Goal: Task Accomplishment & Management: Manage account settings

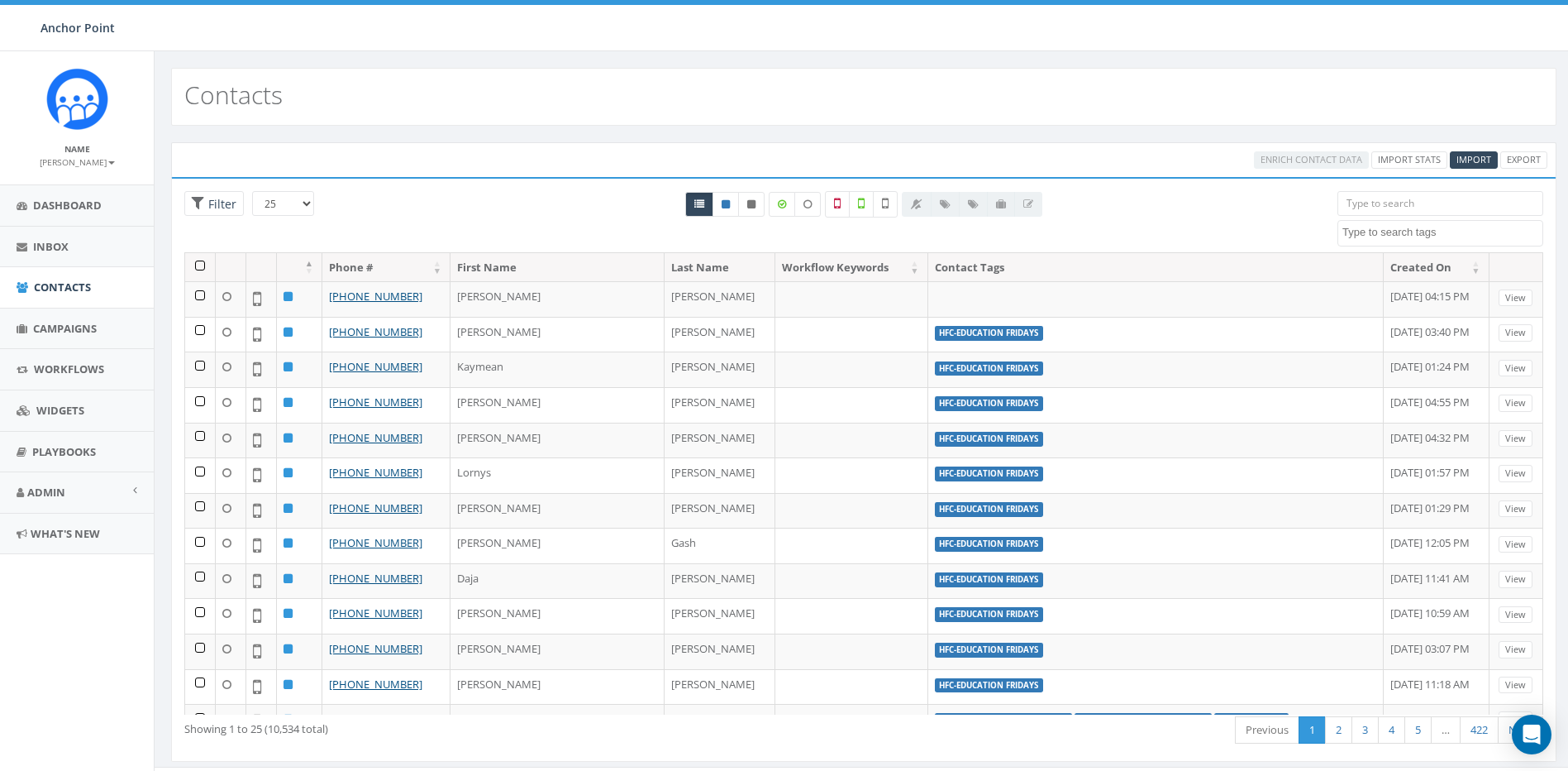
select select
click at [41, 327] on span "Campaigns" at bounding box center [64, 328] width 63 height 15
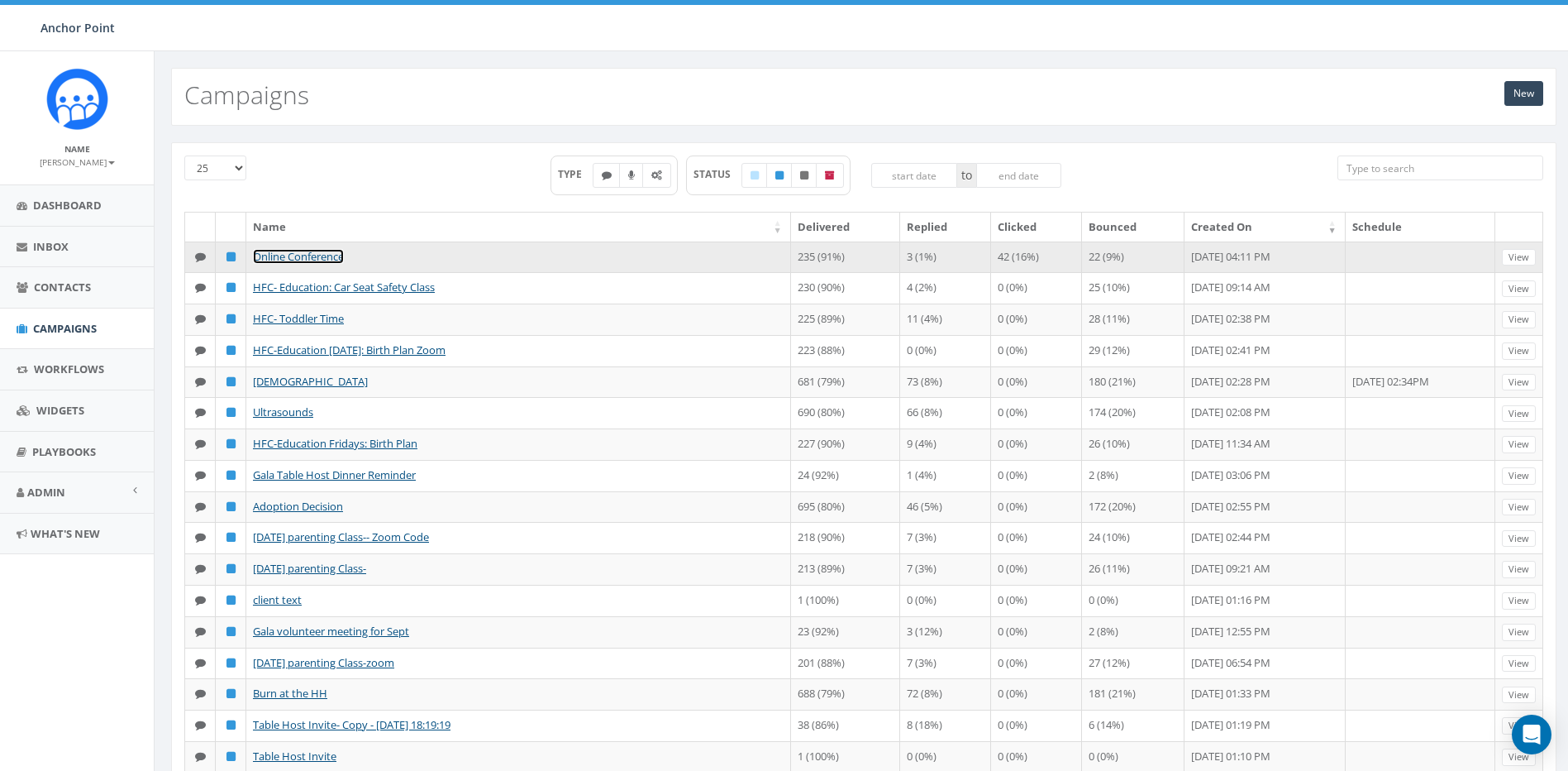
click at [298, 260] on link "Online Conference" at bounding box center [298, 256] width 91 height 15
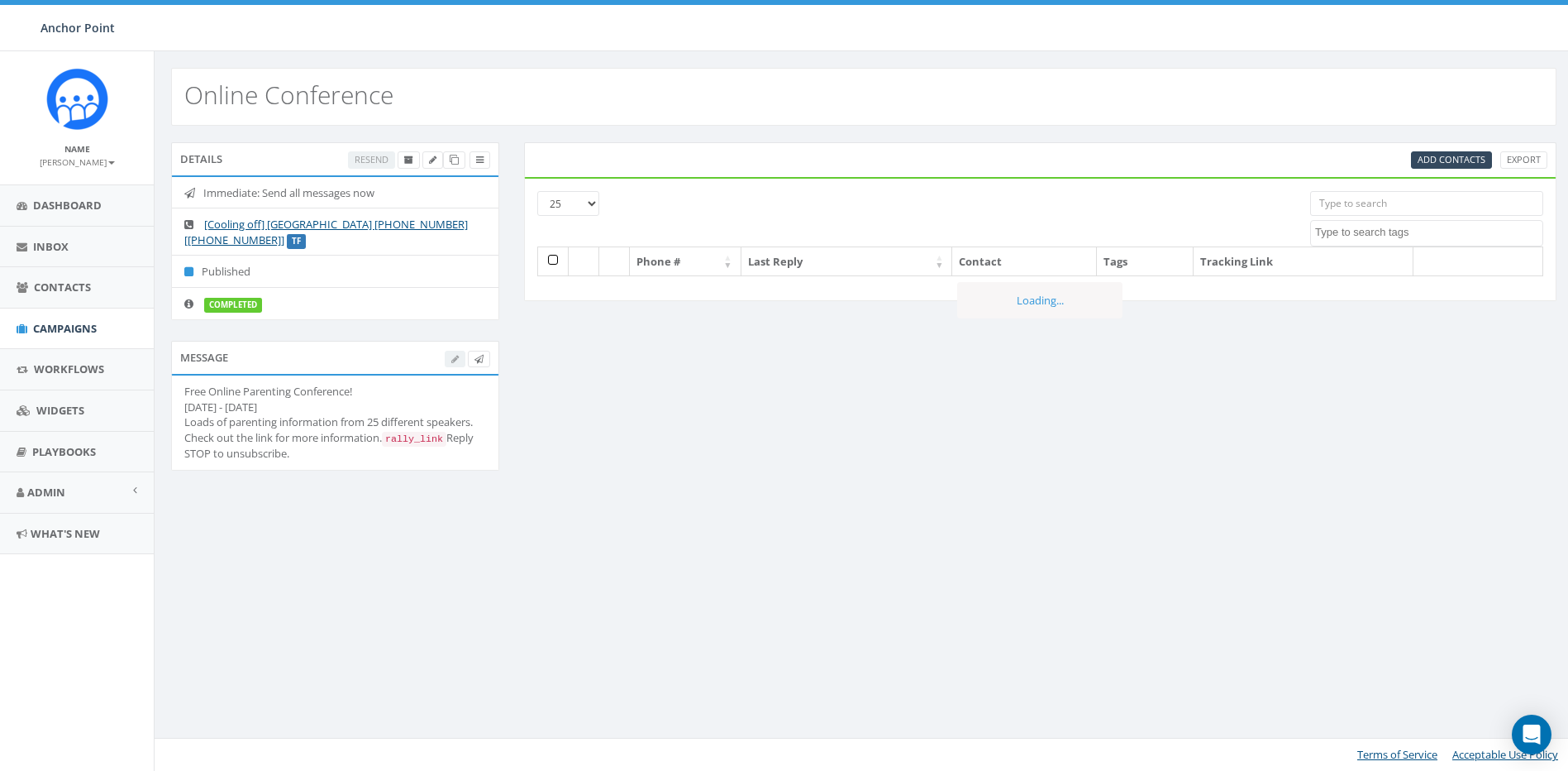
select select
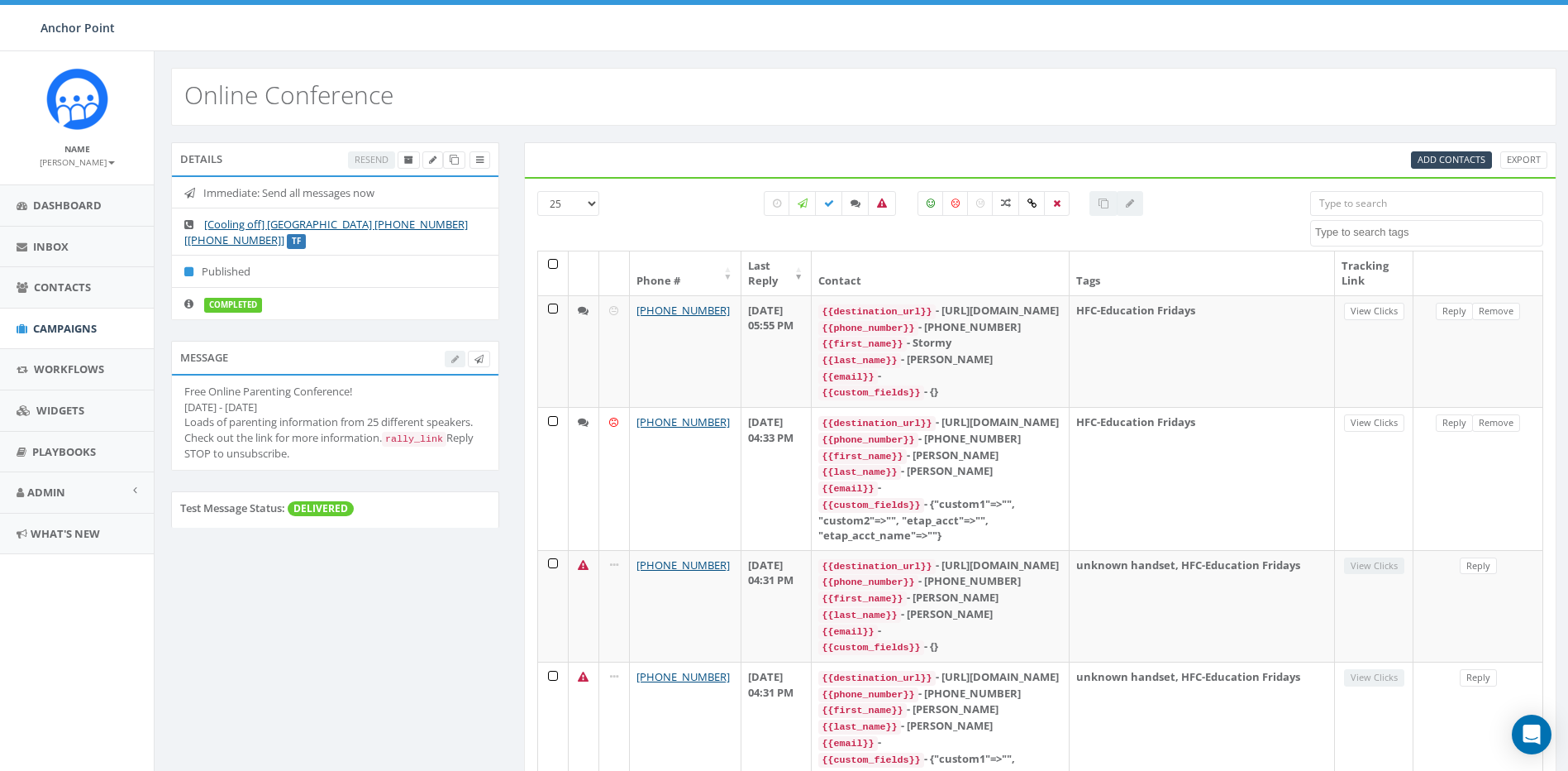
click at [448, 358] on div at bounding box center [467, 358] width 45 height 17
click at [452, 360] on div at bounding box center [467, 358] width 45 height 17
click at [399, 412] on div "Free Online Parenting Conference! October 9th - 13th Loads of parenting informa…" at bounding box center [334, 422] width 301 height 77
click at [336, 462] on div "Free Online Parenting Conference! October 9th - 13th Loads of parenting informa…" at bounding box center [334, 422] width 301 height 77
drag, startPoint x: 231, startPoint y: 442, endPoint x: 283, endPoint y: 408, distance: 62.1
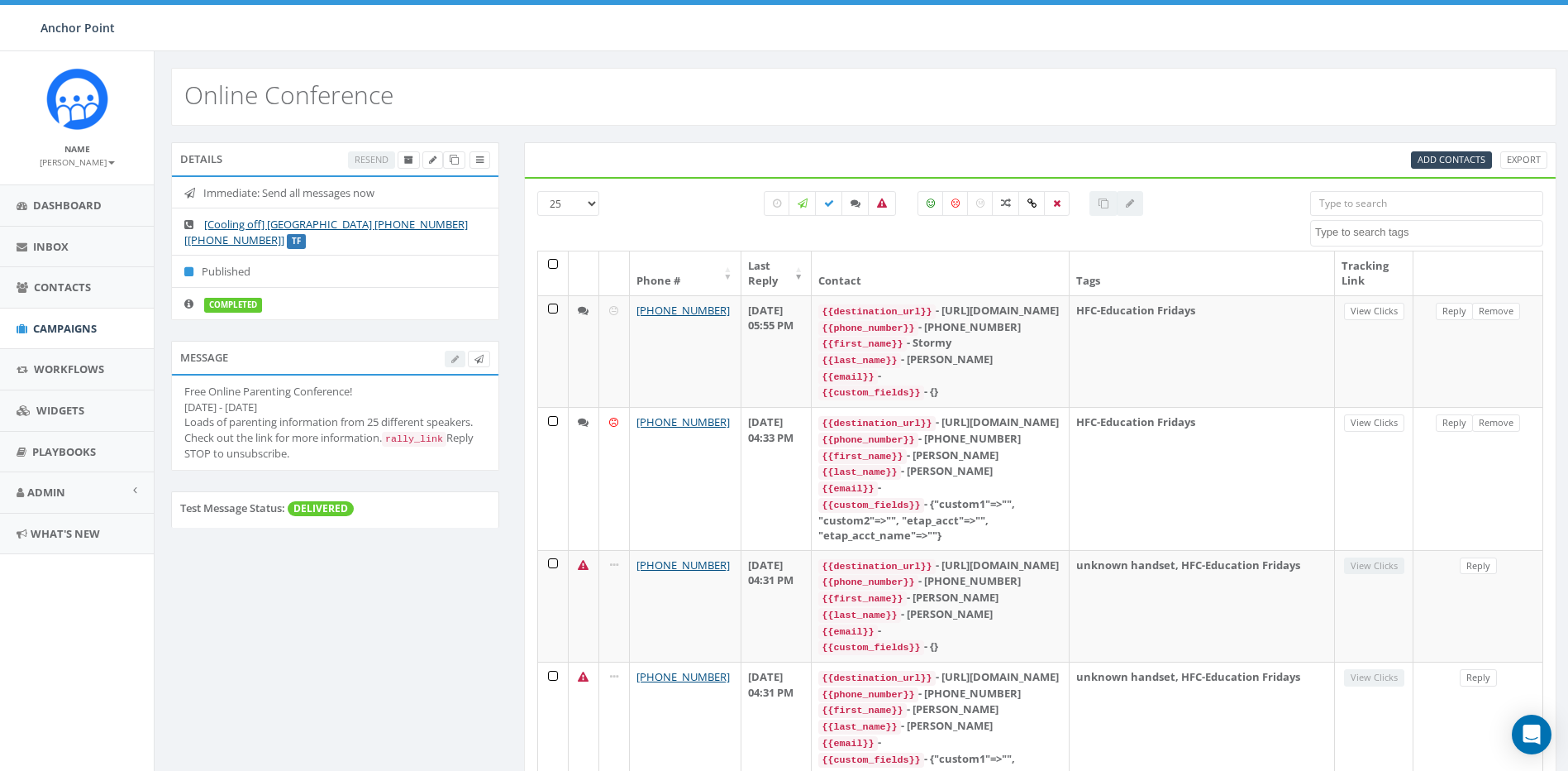
click at [232, 442] on div "Free Online Parenting Conference! October 9th - 13th Loads of parenting informa…" at bounding box center [334, 422] width 301 height 77
click at [330, 383] on div "Free Online Parenting Conference! October 9th - 13th Loads of parenting informa…" at bounding box center [334, 422] width 301 height 77
click at [423, 162] on link at bounding box center [433, 160] width 21 height 17
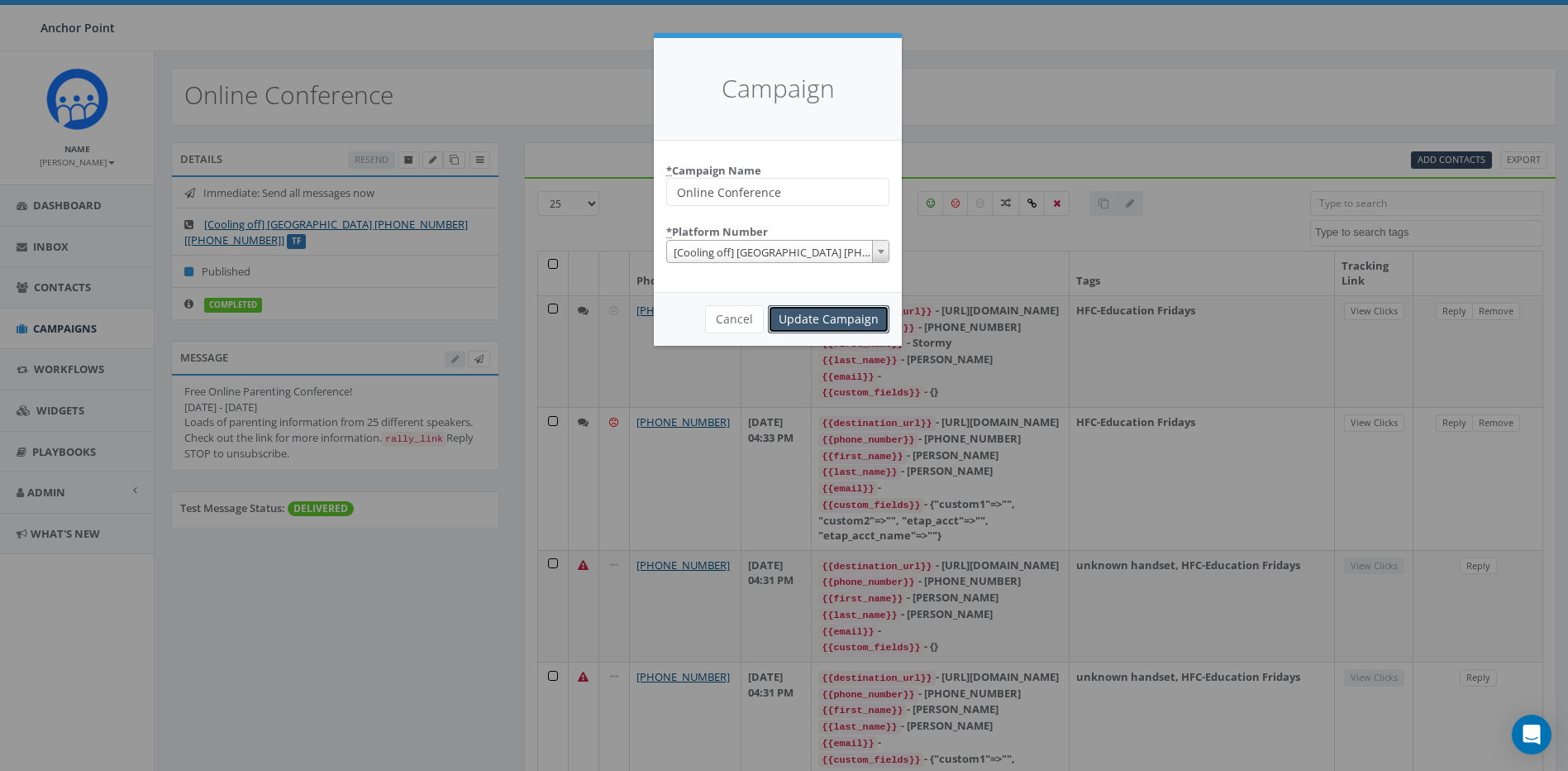
click at [831, 317] on input "Update Campaign" at bounding box center [829, 319] width 122 height 28
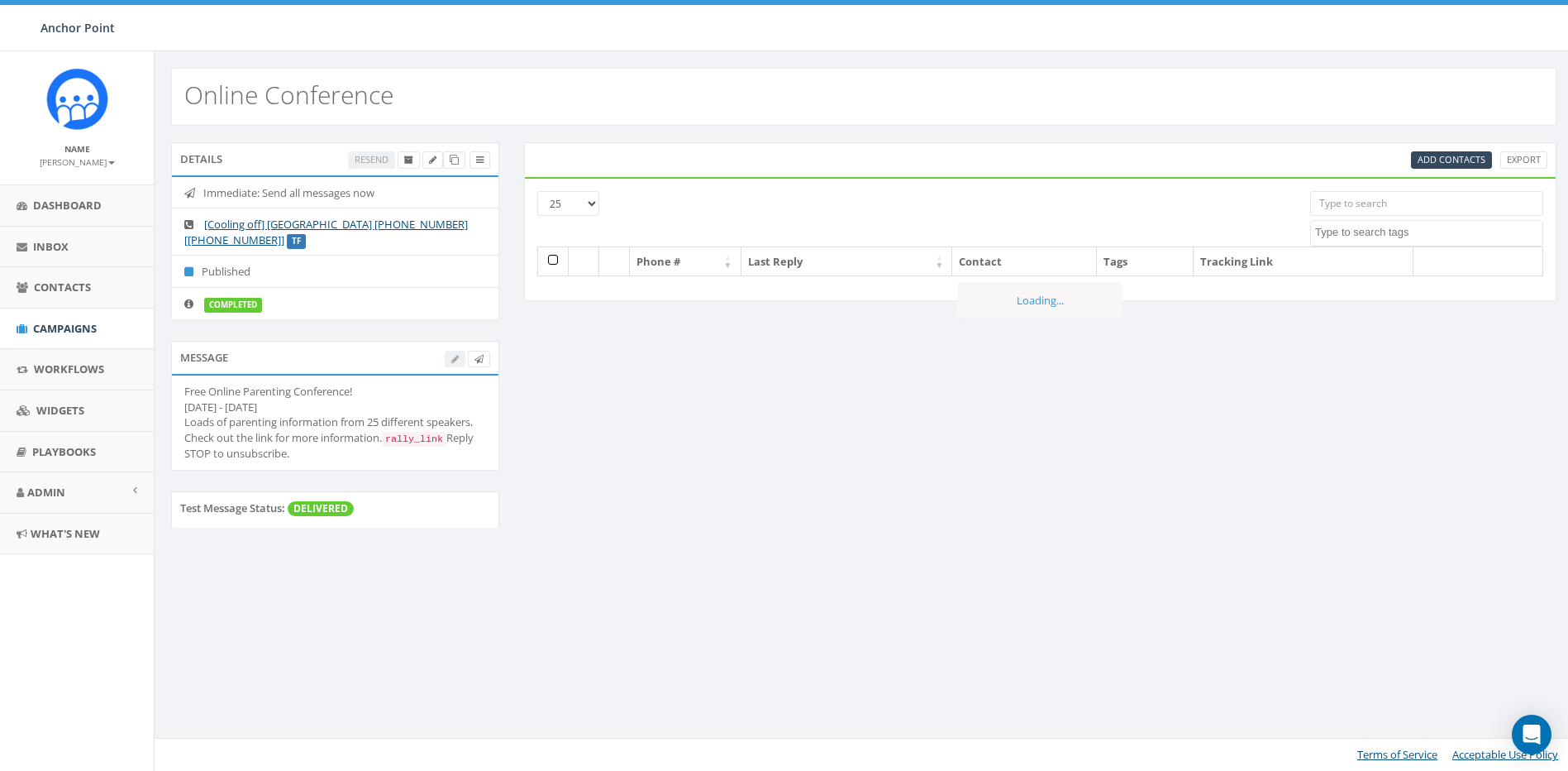
select select
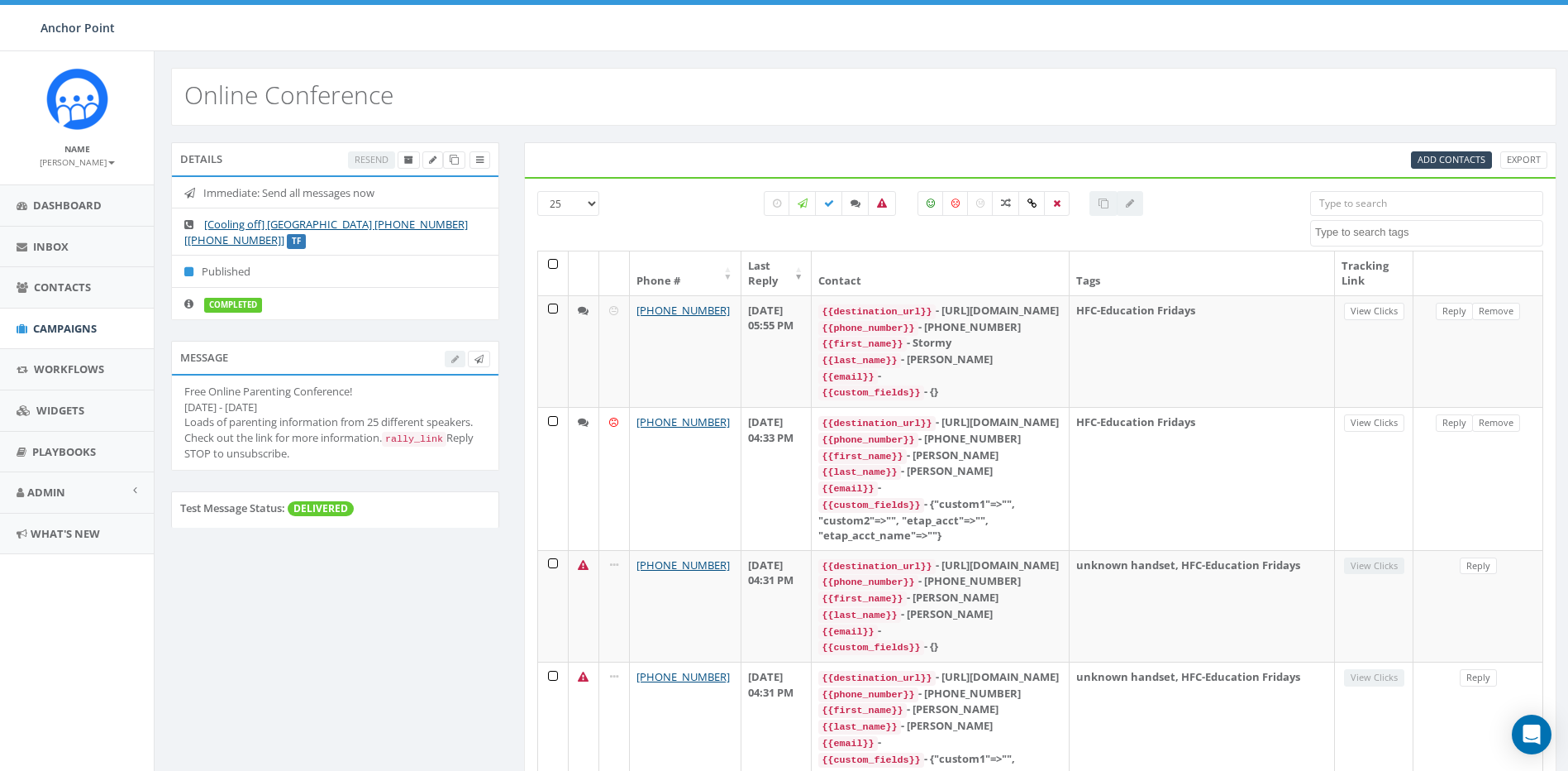
click at [451, 359] on div at bounding box center [467, 358] width 45 height 17
click at [455, 357] on div at bounding box center [467, 358] width 45 height 17
click at [449, 386] on div "Free Online Parenting Conference! October 9th - 13th Loads of parenting informa…" at bounding box center [334, 422] width 301 height 77
click at [448, 399] on div "Free Online Parenting Conference! October 9th - 13th Loads of parenting informa…" at bounding box center [334, 422] width 301 height 77
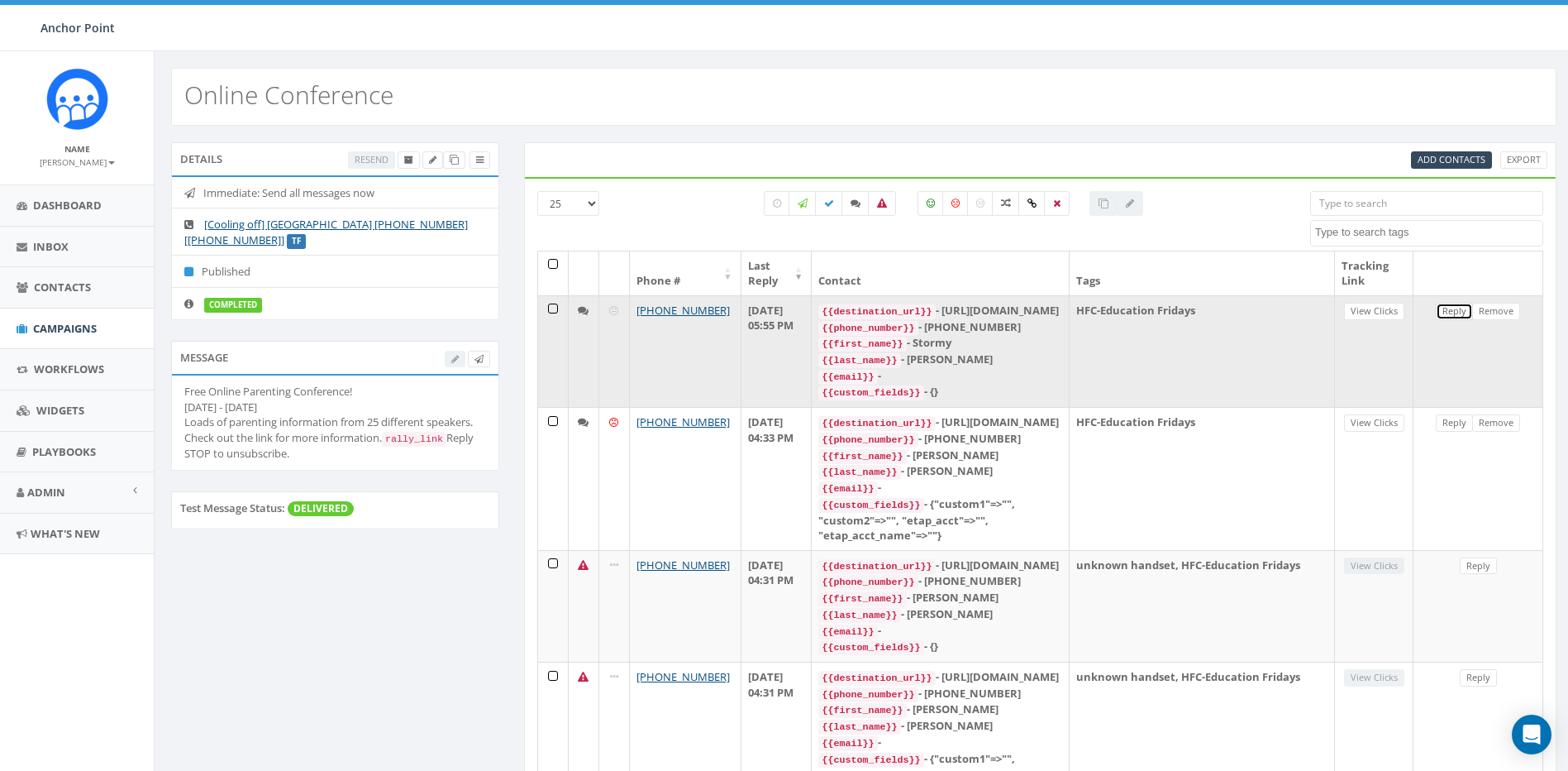
click at [1456, 315] on link "Reply" at bounding box center [1454, 311] width 37 height 17
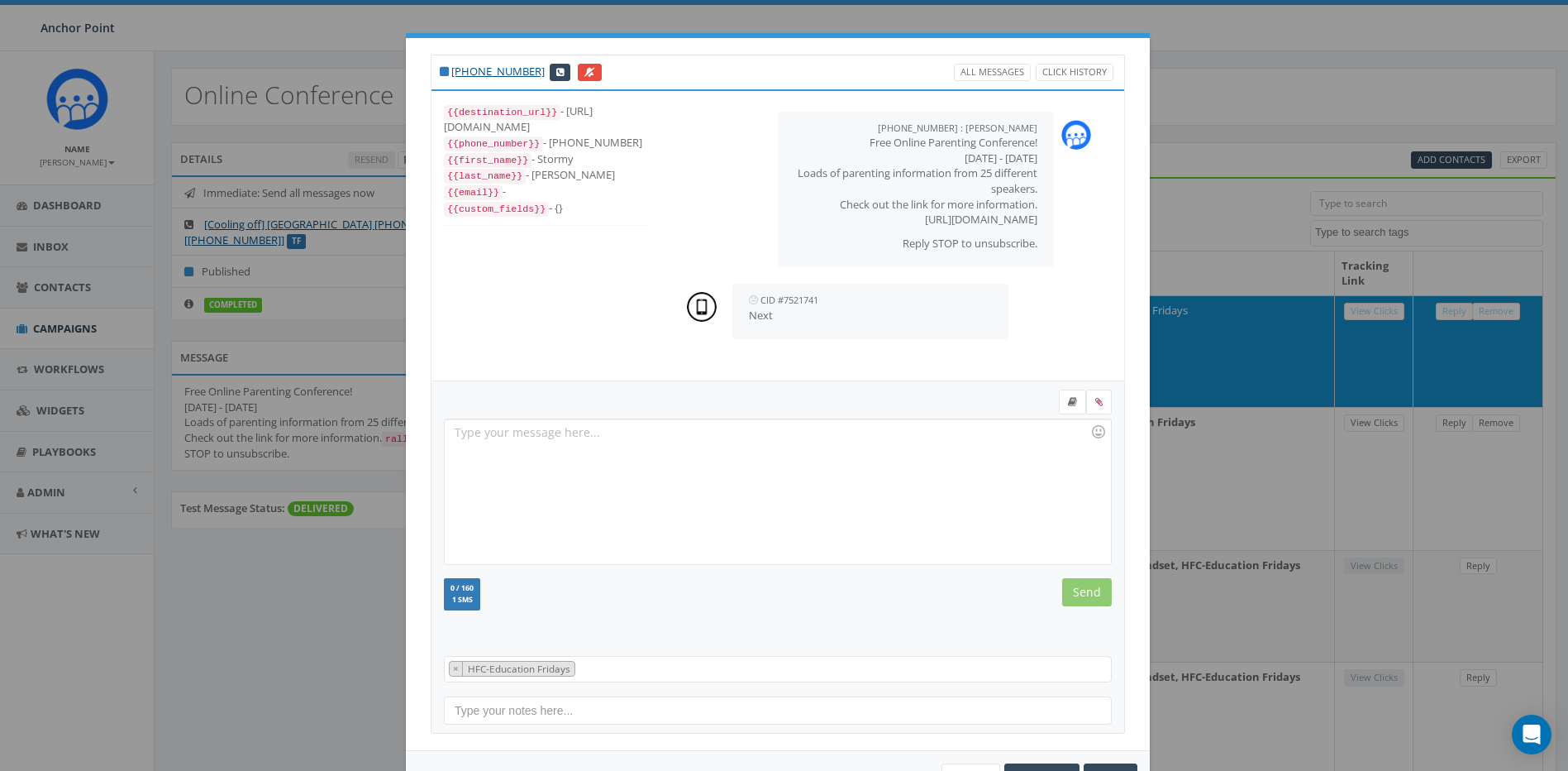
click at [1251, 59] on div "+1 832-712-8318 All Messages Click History {{destination_url}} - https://rclink…" at bounding box center [784, 385] width 1568 height 771
click at [505, 446] on div at bounding box center [777, 491] width 665 height 145
click at [1075, 592] on input "Send" at bounding box center [1087, 592] width 50 height 28
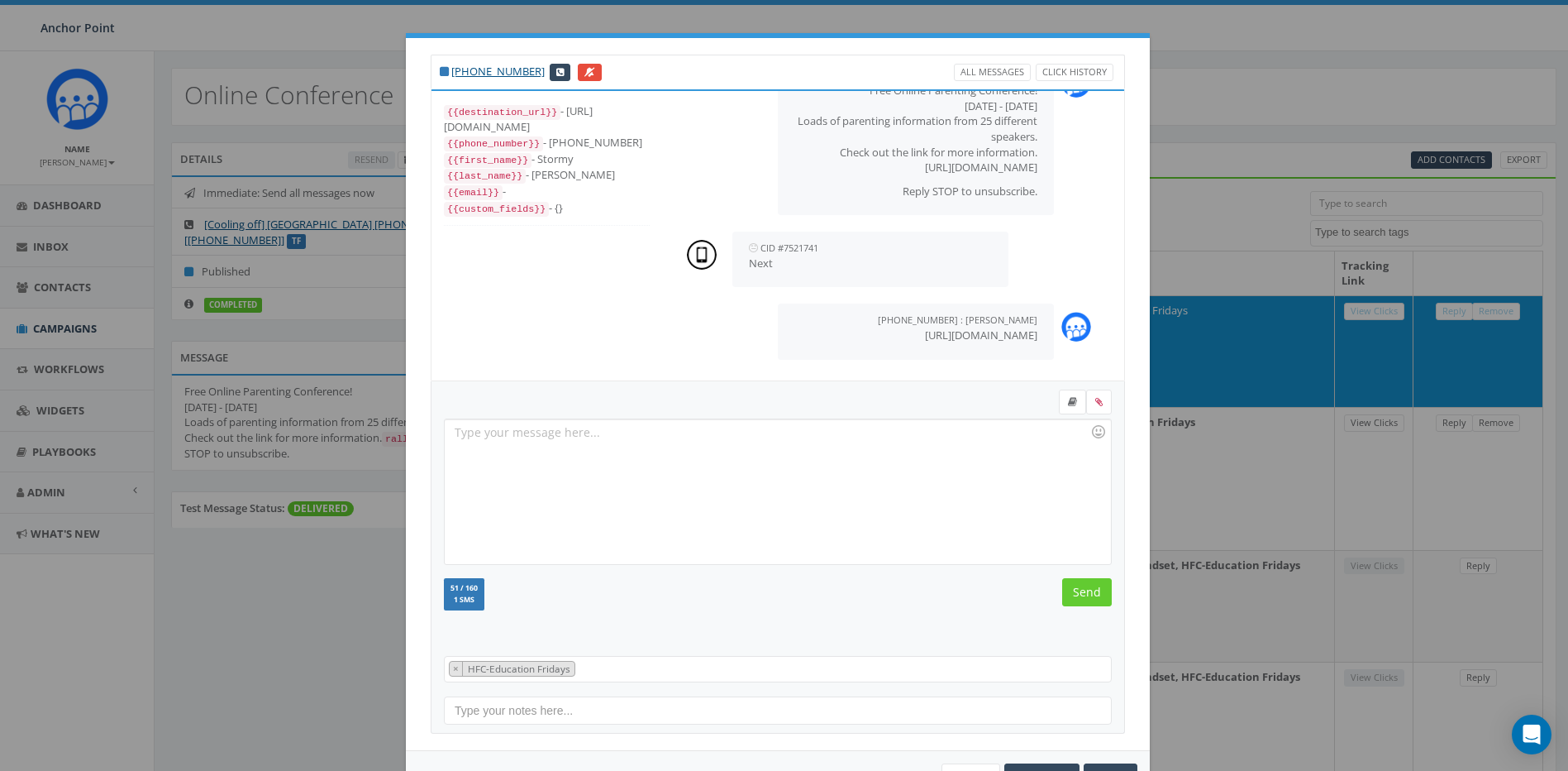
click at [1182, 104] on div "+1 832-712-8318 All Messages Click History {{destination_url}} - https://rclink…" at bounding box center [784, 385] width 1568 height 771
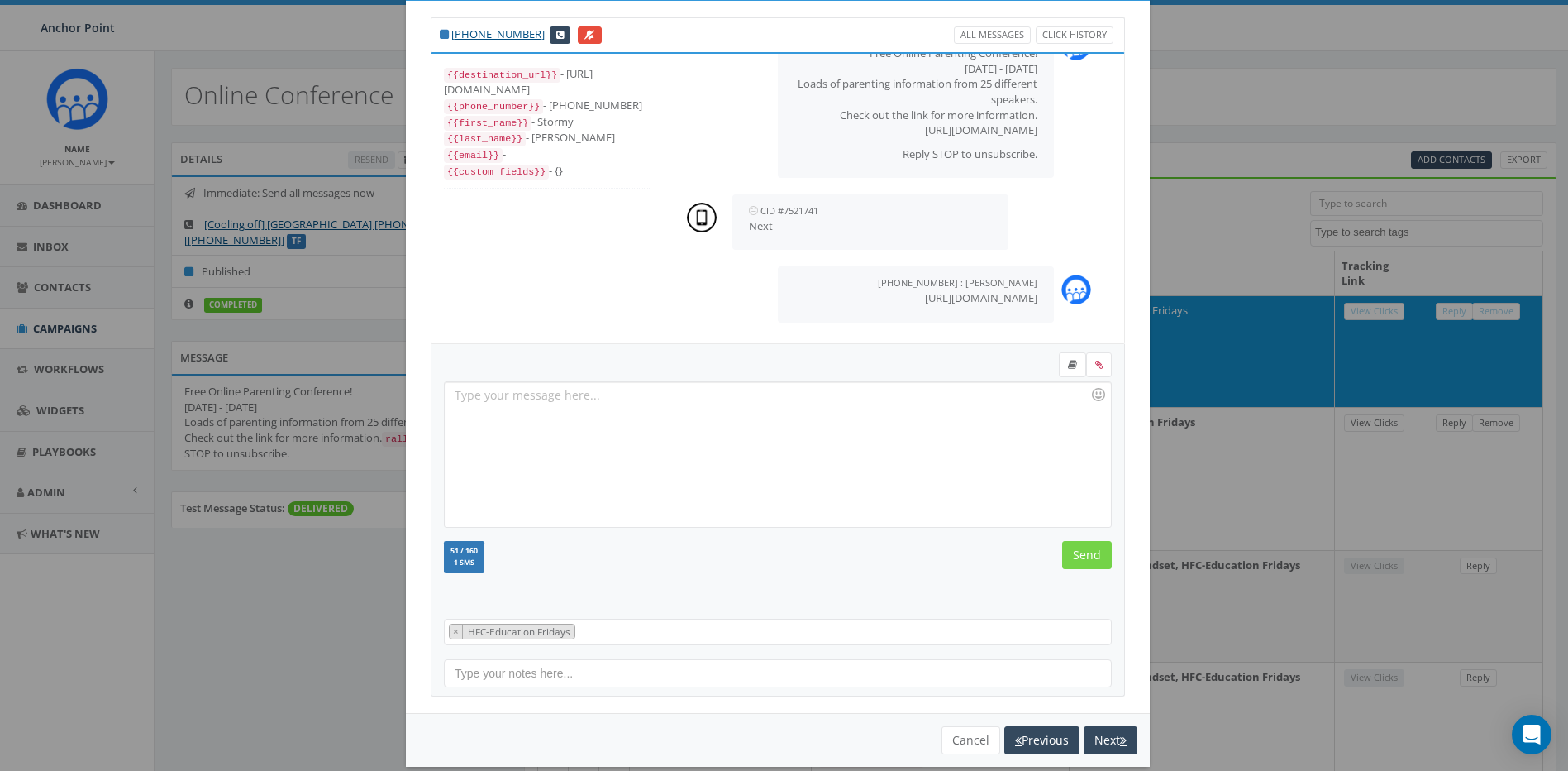
scroll to position [58, 0]
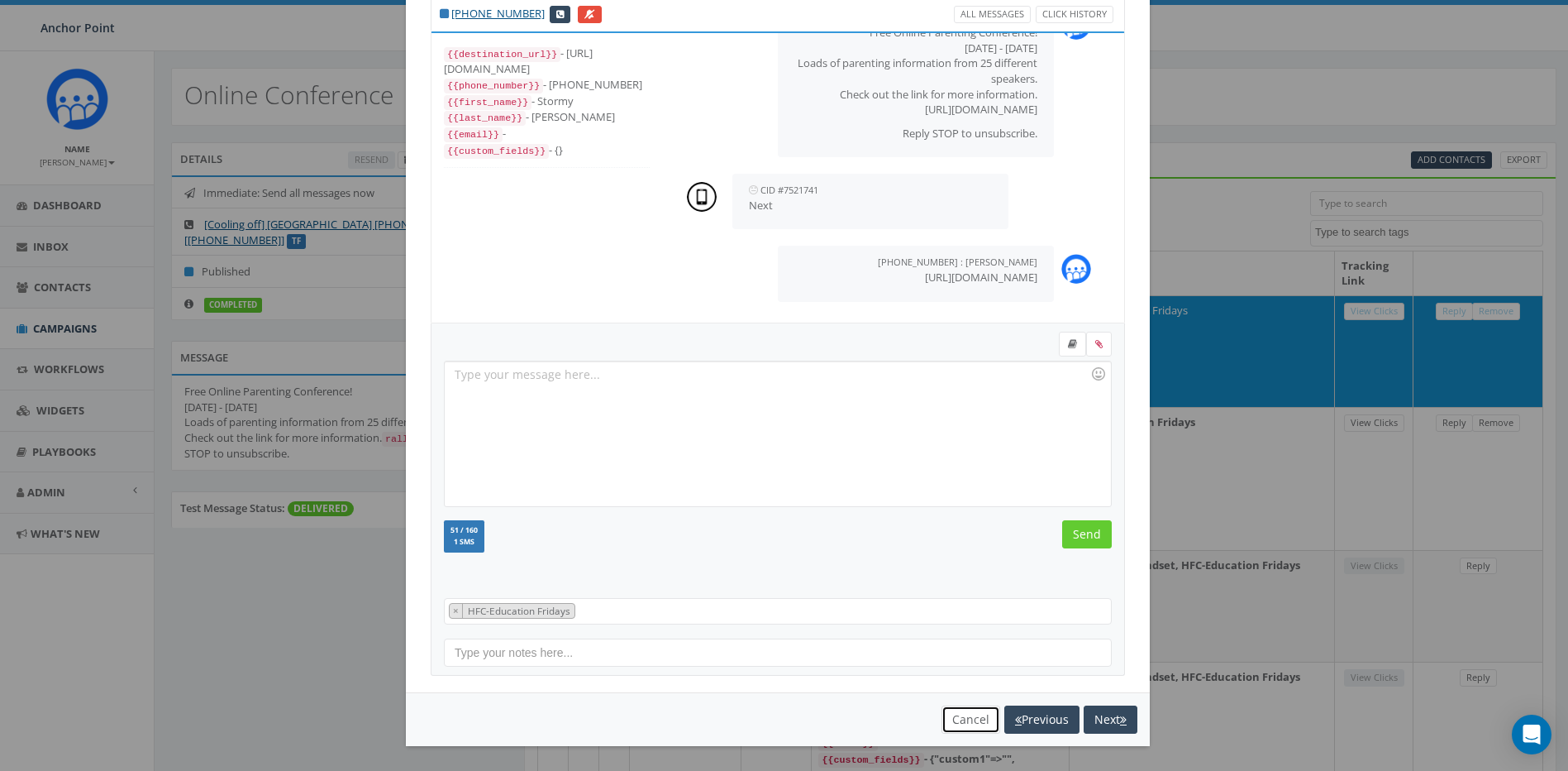
click at [977, 716] on button "Cancel" at bounding box center [971, 720] width 59 height 28
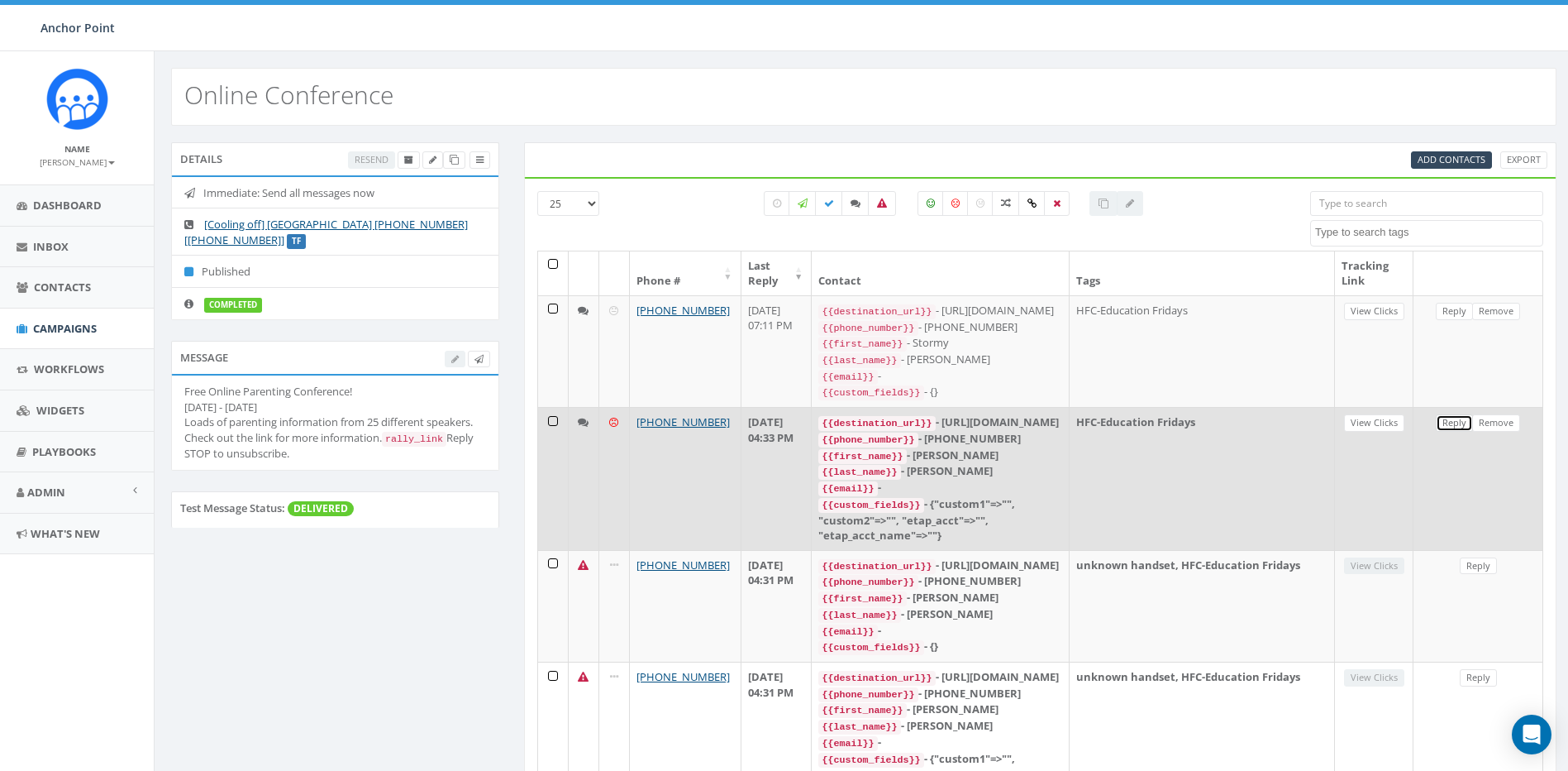
click at [1452, 423] on link "Reply" at bounding box center [1454, 423] width 37 height 17
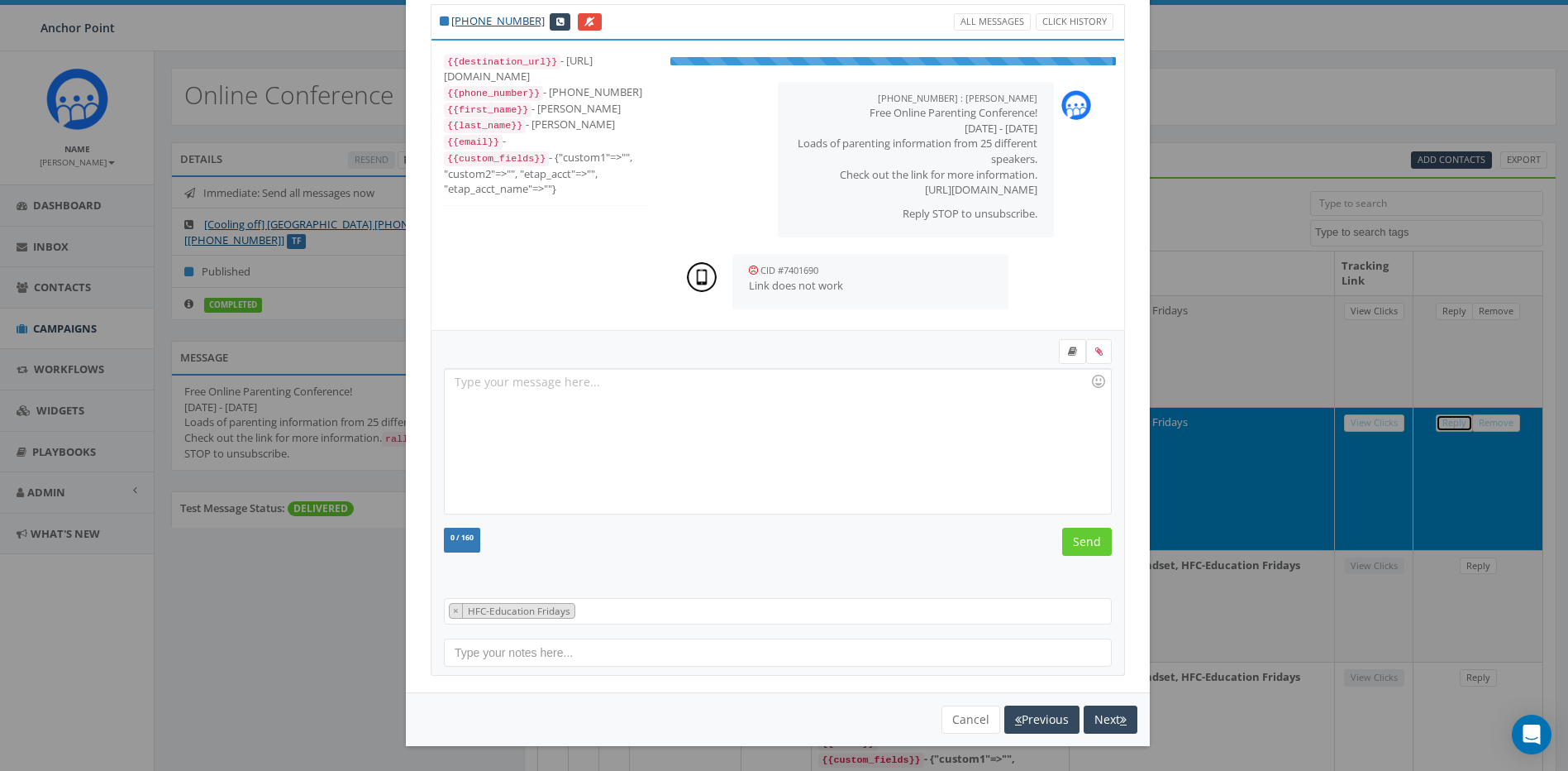
scroll to position [0, 0]
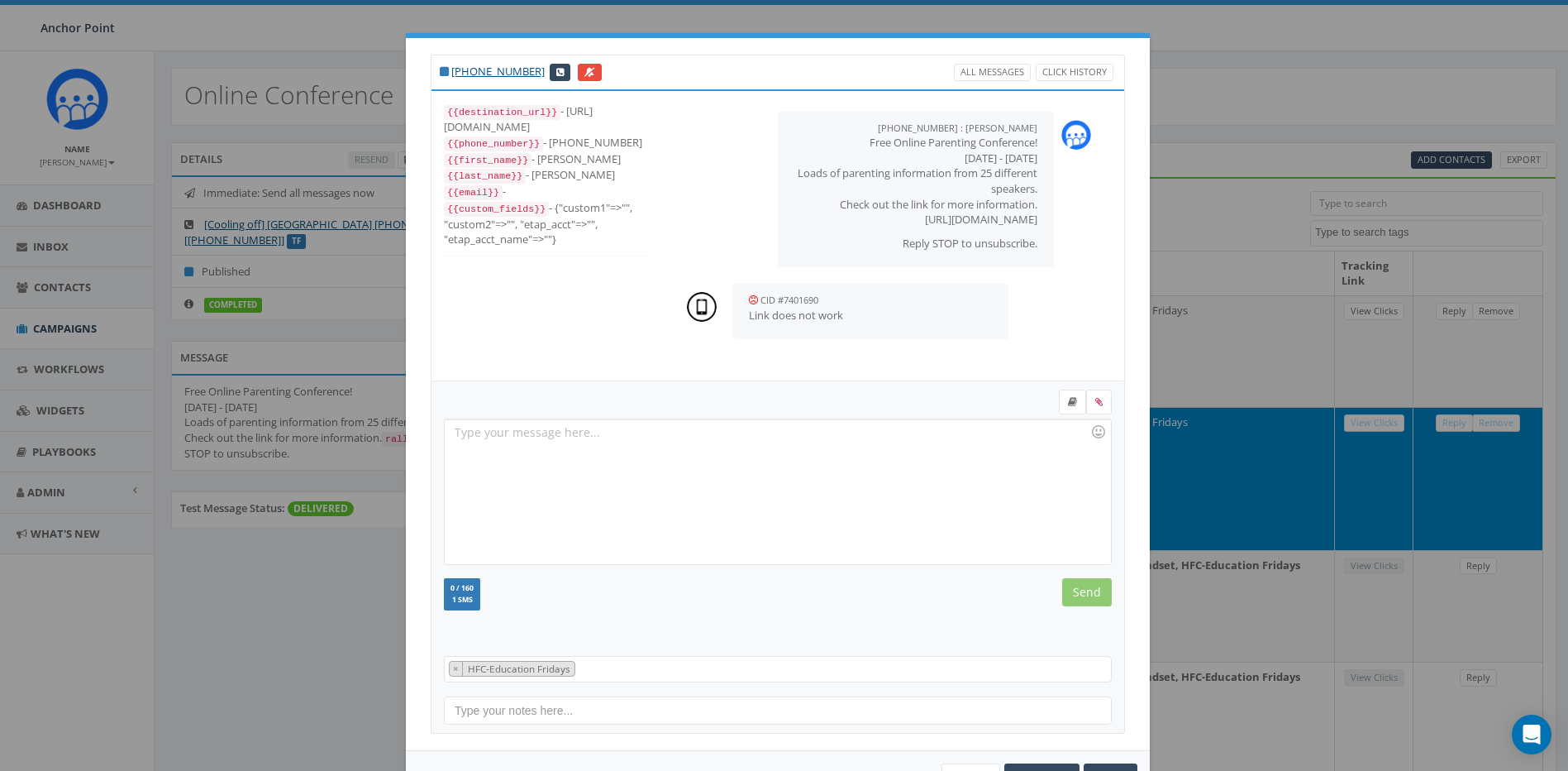
click at [580, 461] on div at bounding box center [777, 491] width 665 height 145
click at [1088, 591] on input "Send" at bounding box center [1087, 592] width 50 height 28
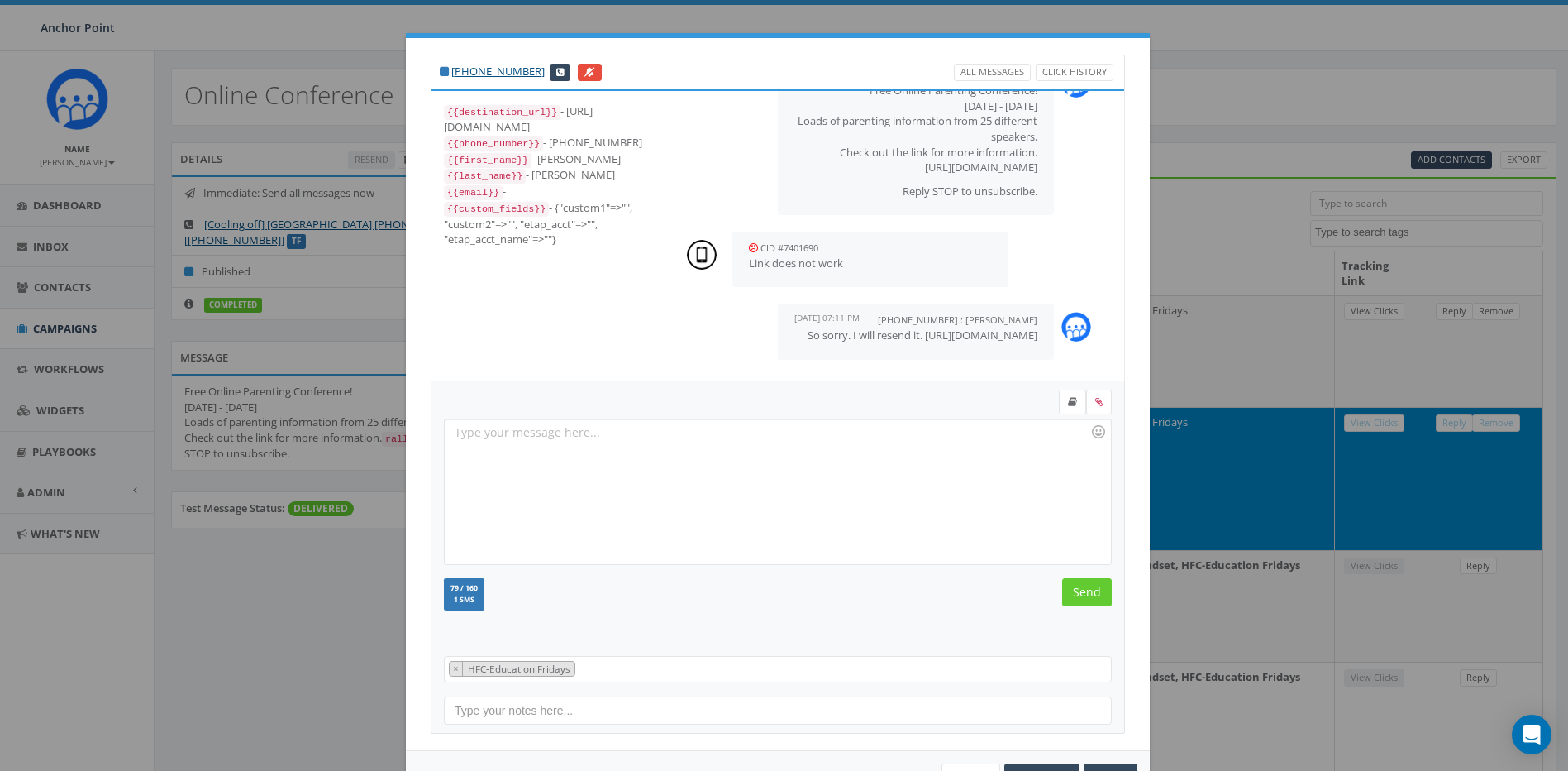
scroll to position [83, 0]
click at [255, 336] on div "+1 281-771-2655 All Messages Click History {{destination_url}} - https://rclink…" at bounding box center [784, 385] width 1568 height 771
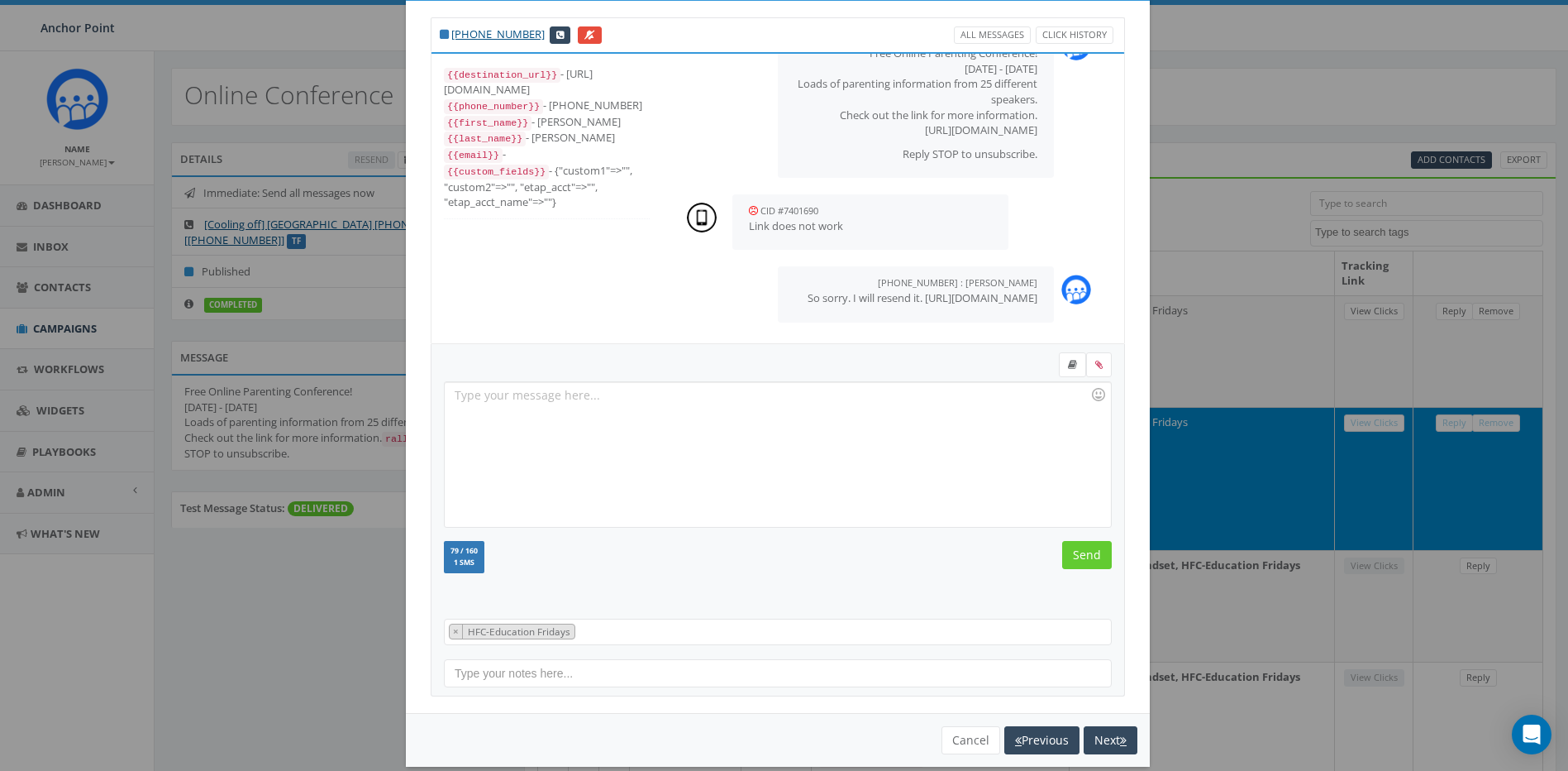
scroll to position [58, 0]
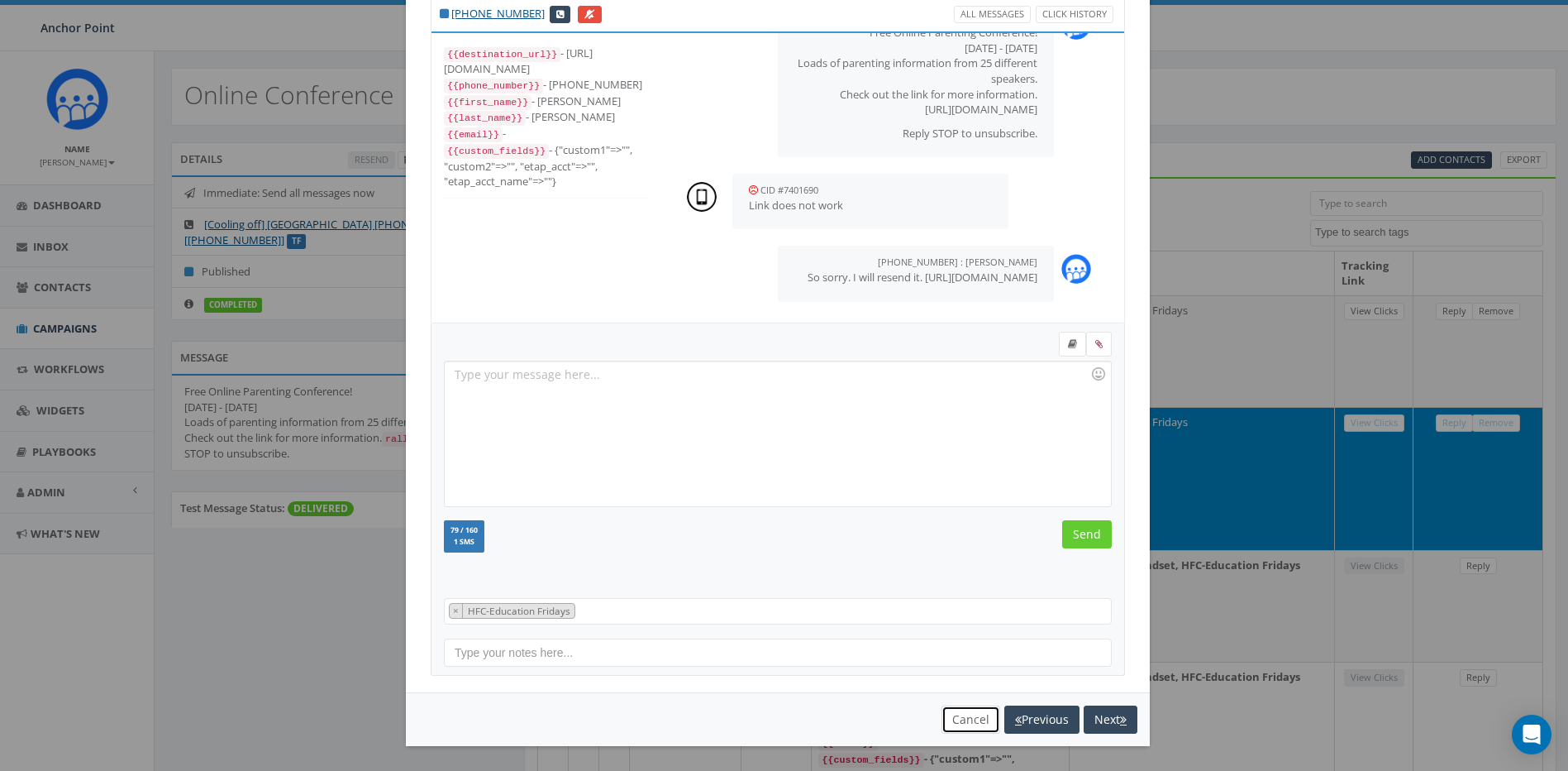
click at [956, 719] on button "Cancel" at bounding box center [971, 720] width 59 height 28
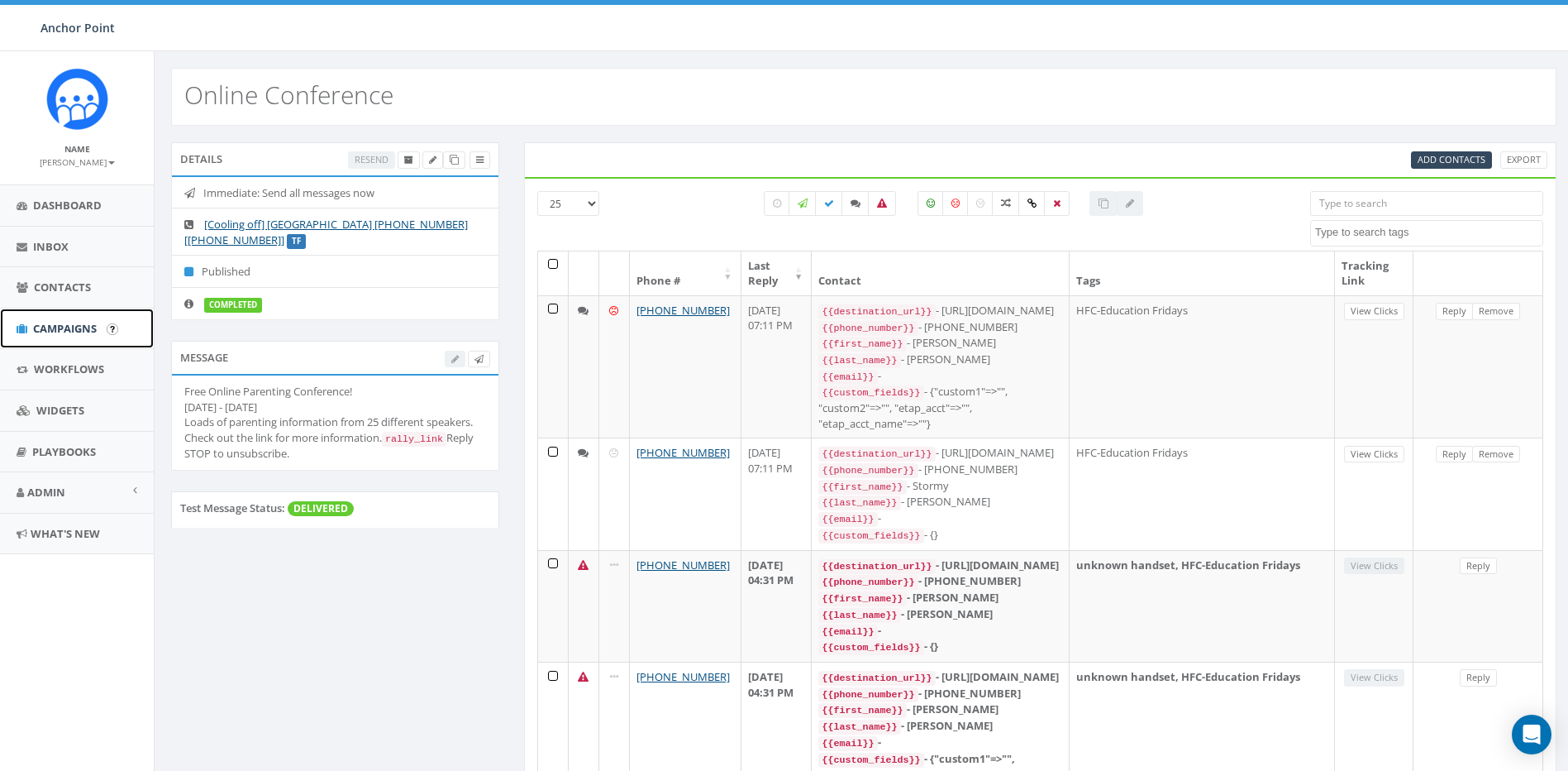
click at [56, 322] on span "Campaigns" at bounding box center [64, 328] width 63 height 15
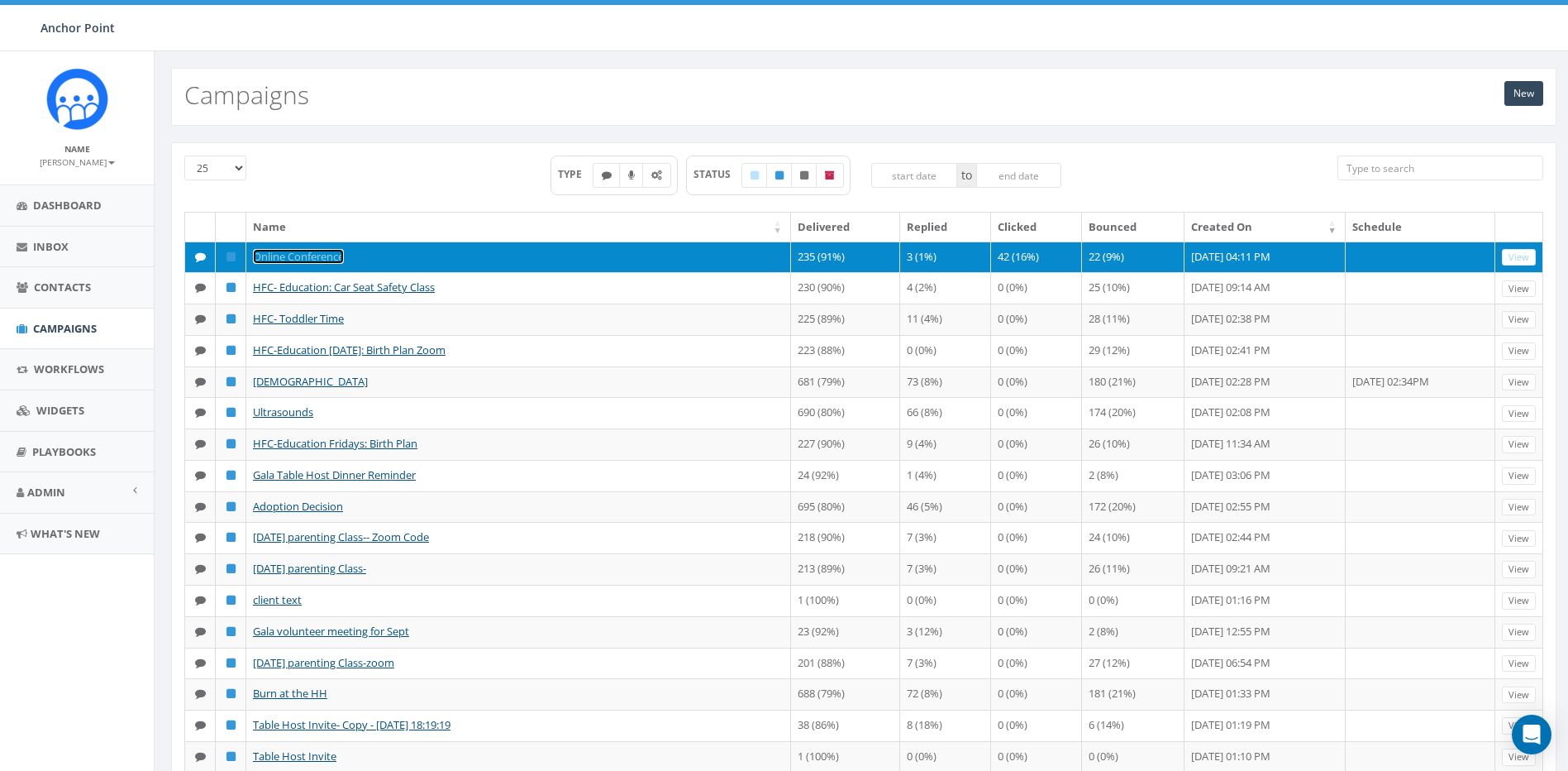
click at [314, 258] on link "Online Conference" at bounding box center [298, 256] width 91 height 15
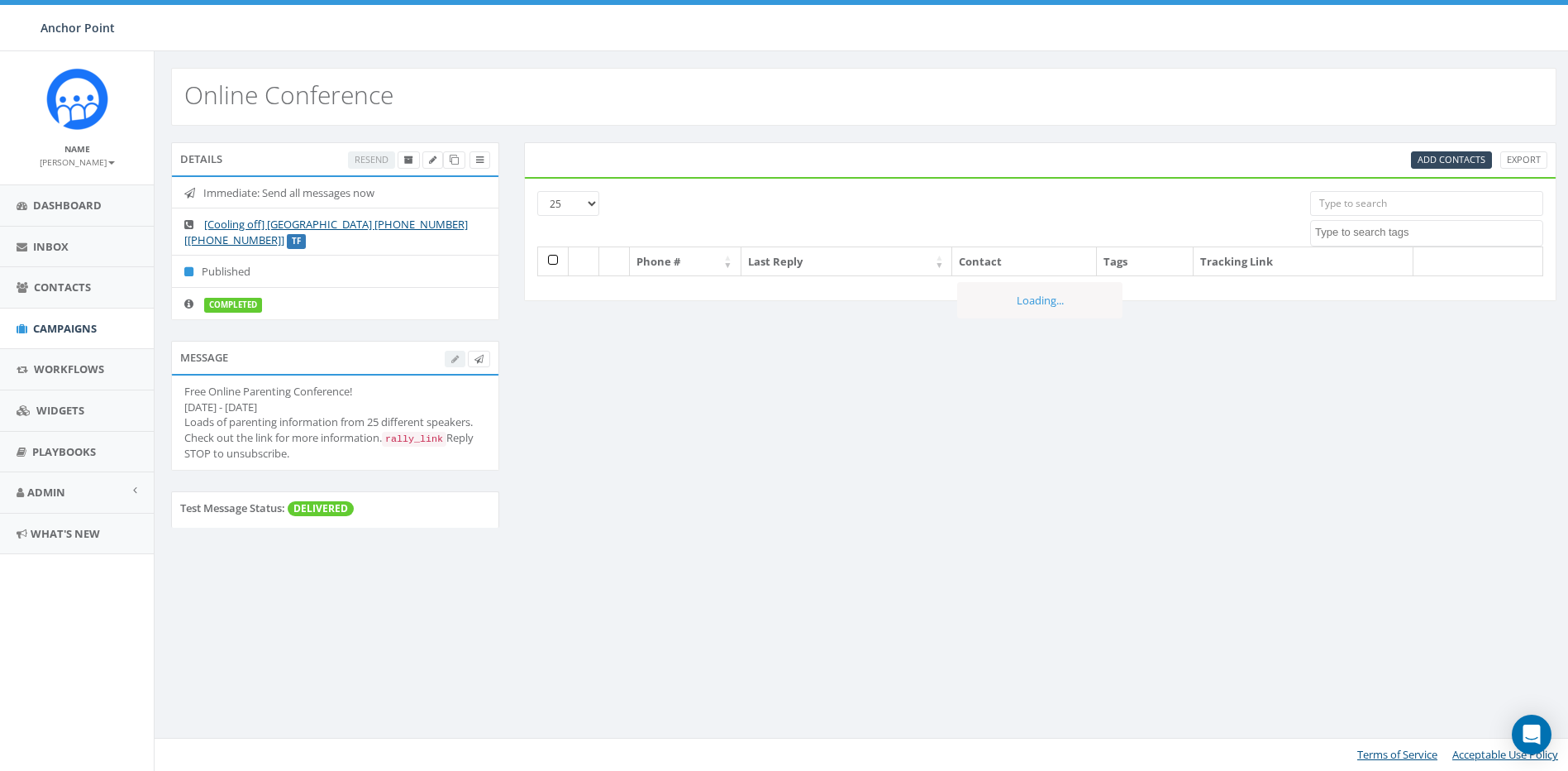
select select
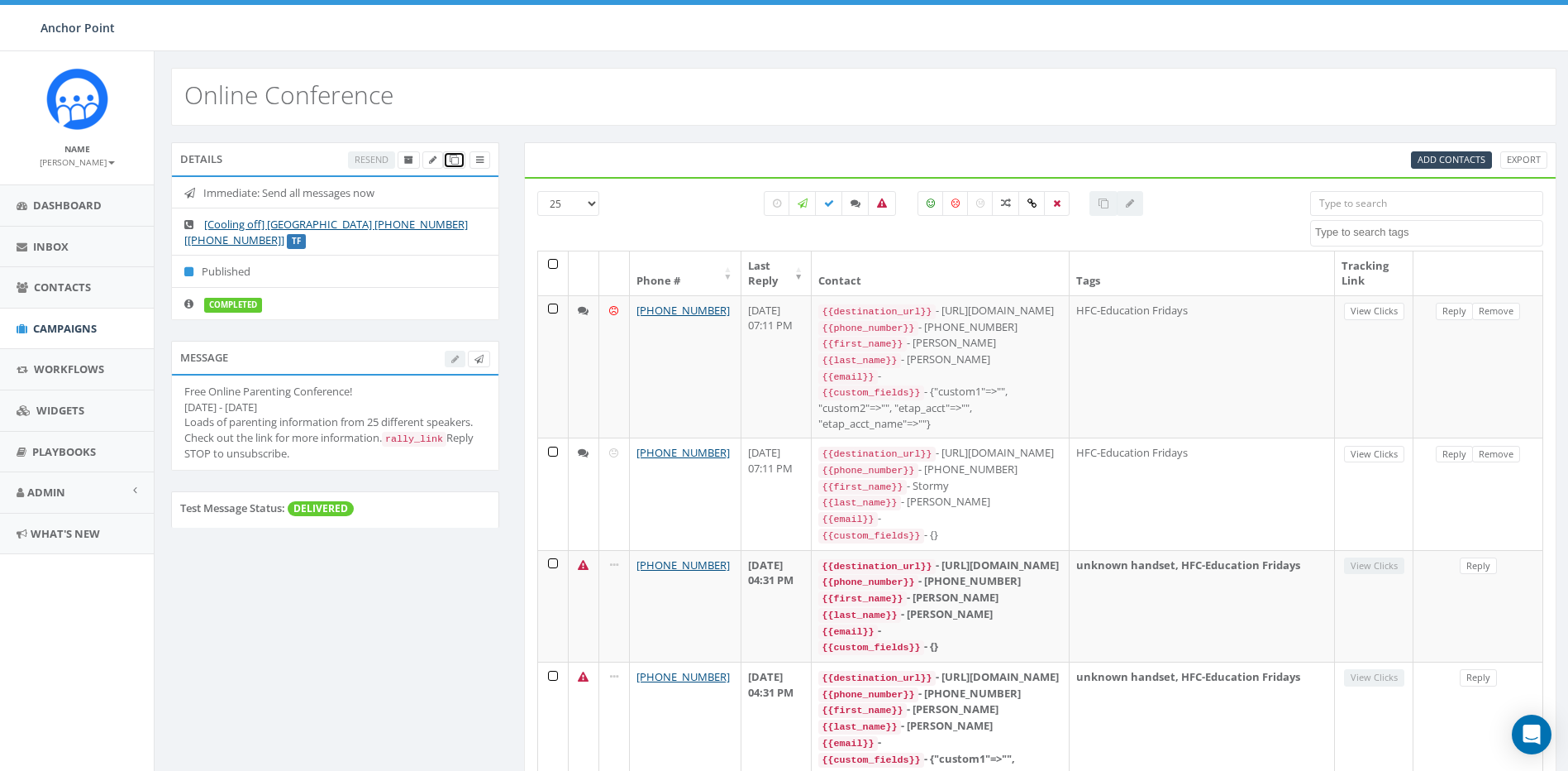
click at [455, 164] on icon at bounding box center [454, 160] width 9 height 9
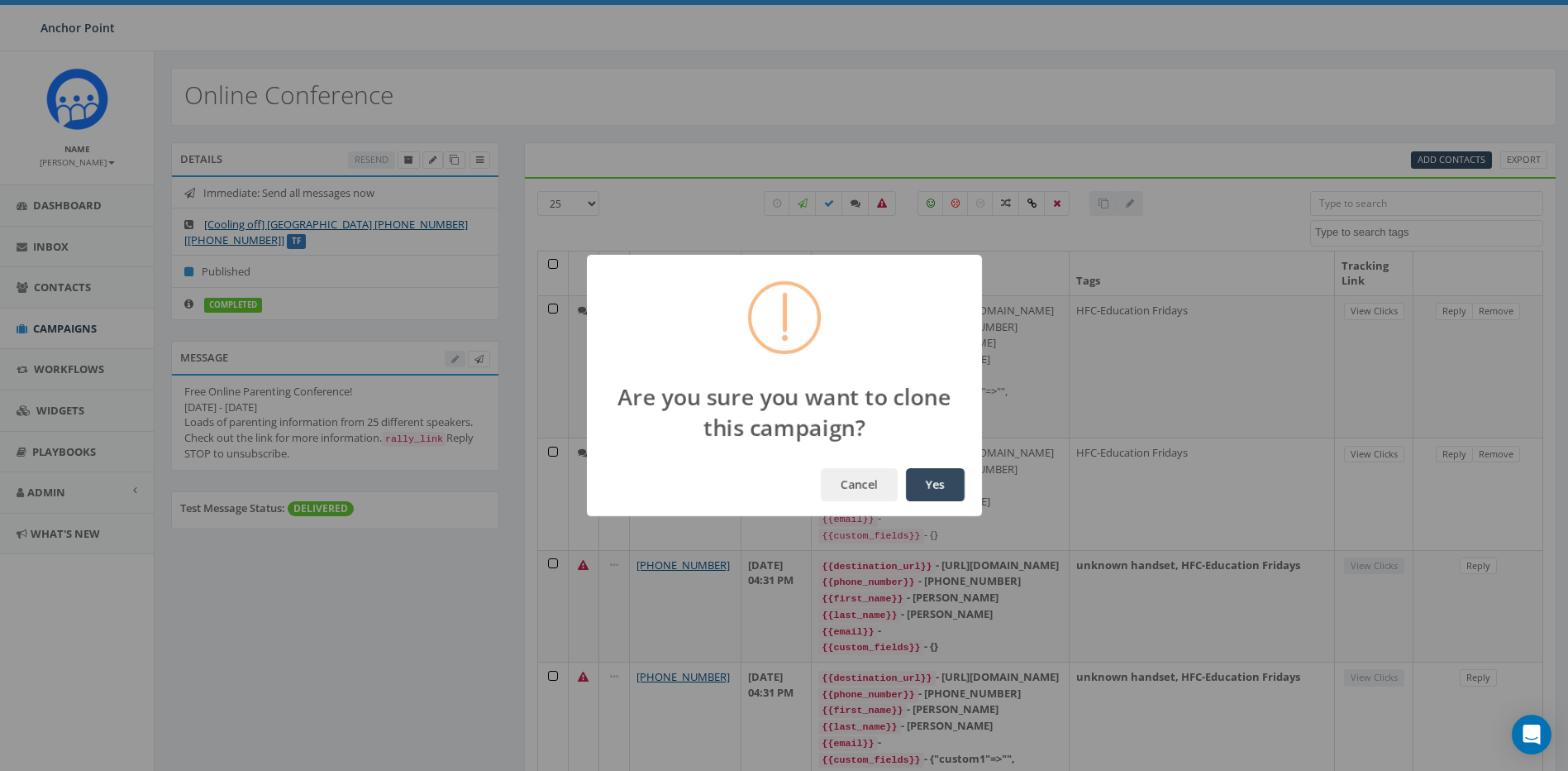
click at [941, 481] on button "Yes" at bounding box center [936, 485] width 59 height 33
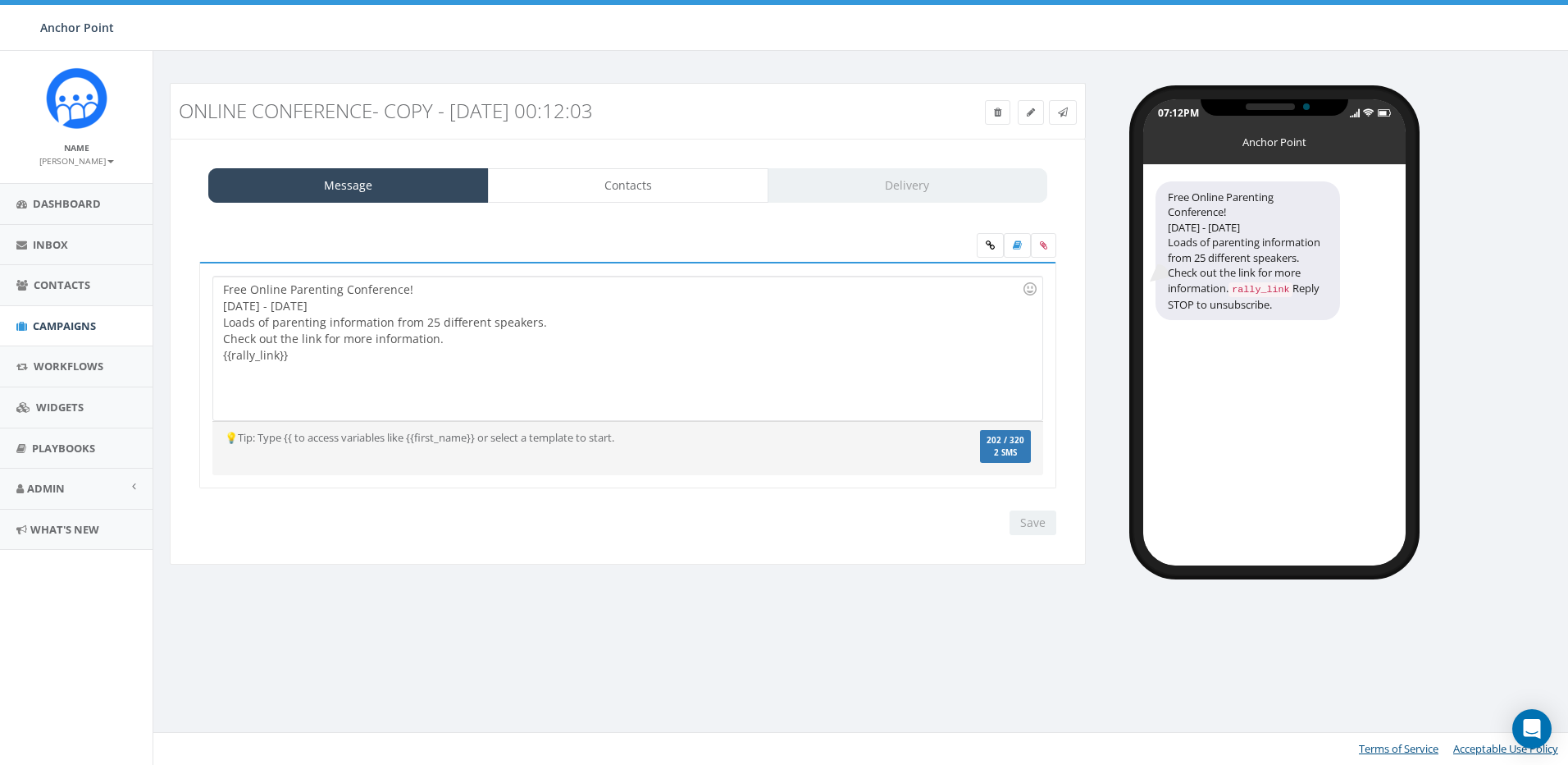
click at [338, 363] on div "Free Online Parenting Conference! October 9th - 13th Loads of parenting informa…" at bounding box center [627, 348] width 828 height 144
click at [988, 246] on icon at bounding box center [990, 245] width 9 height 9
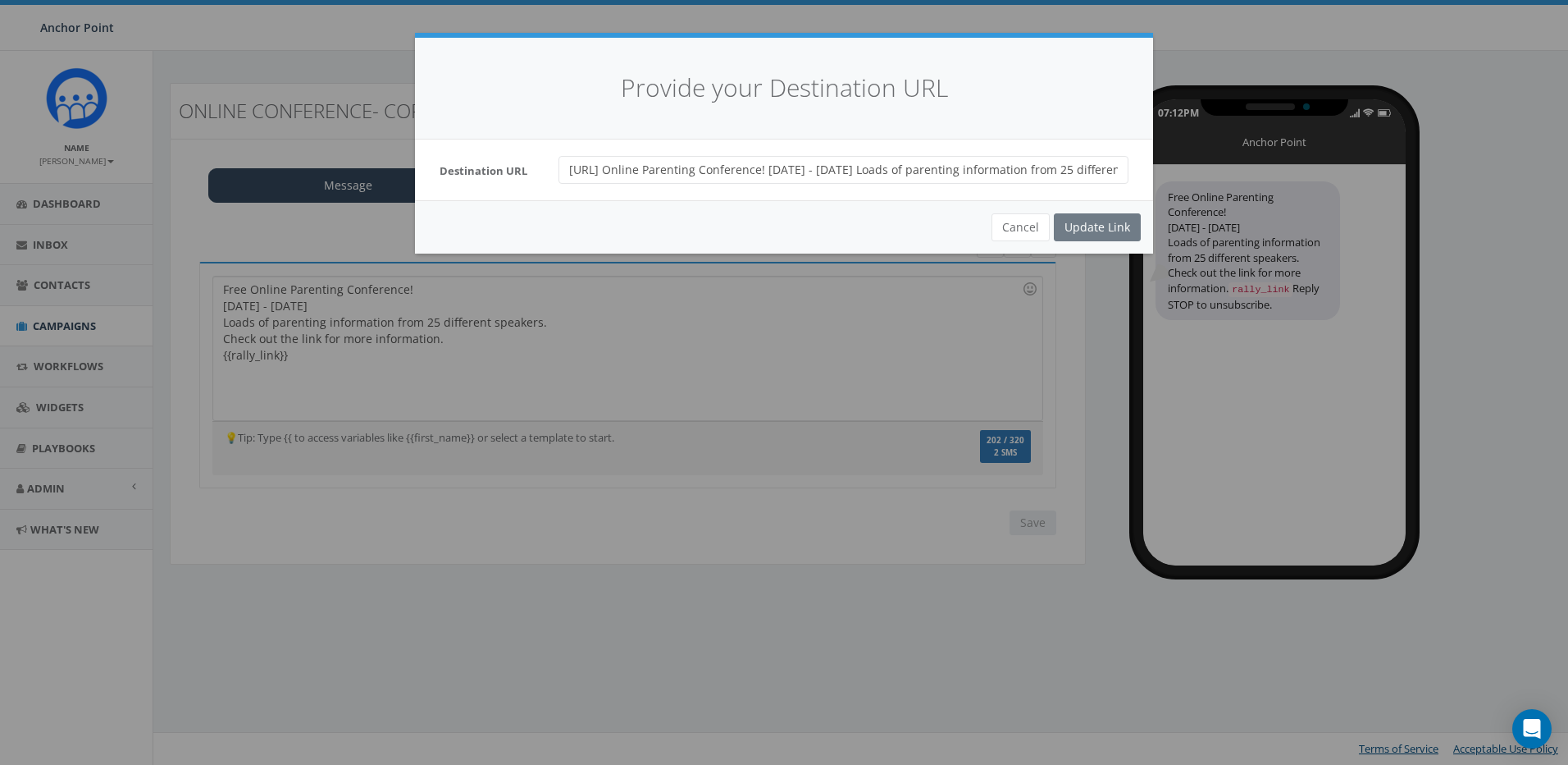
click at [725, 179] on input "https://Free Online Parenting Conference! October 9th - 13th Loads of parenting…" at bounding box center [843, 170] width 570 height 28
paste input "url"
type input "https://conference.happilyfamily.com/2025-home-fld/"
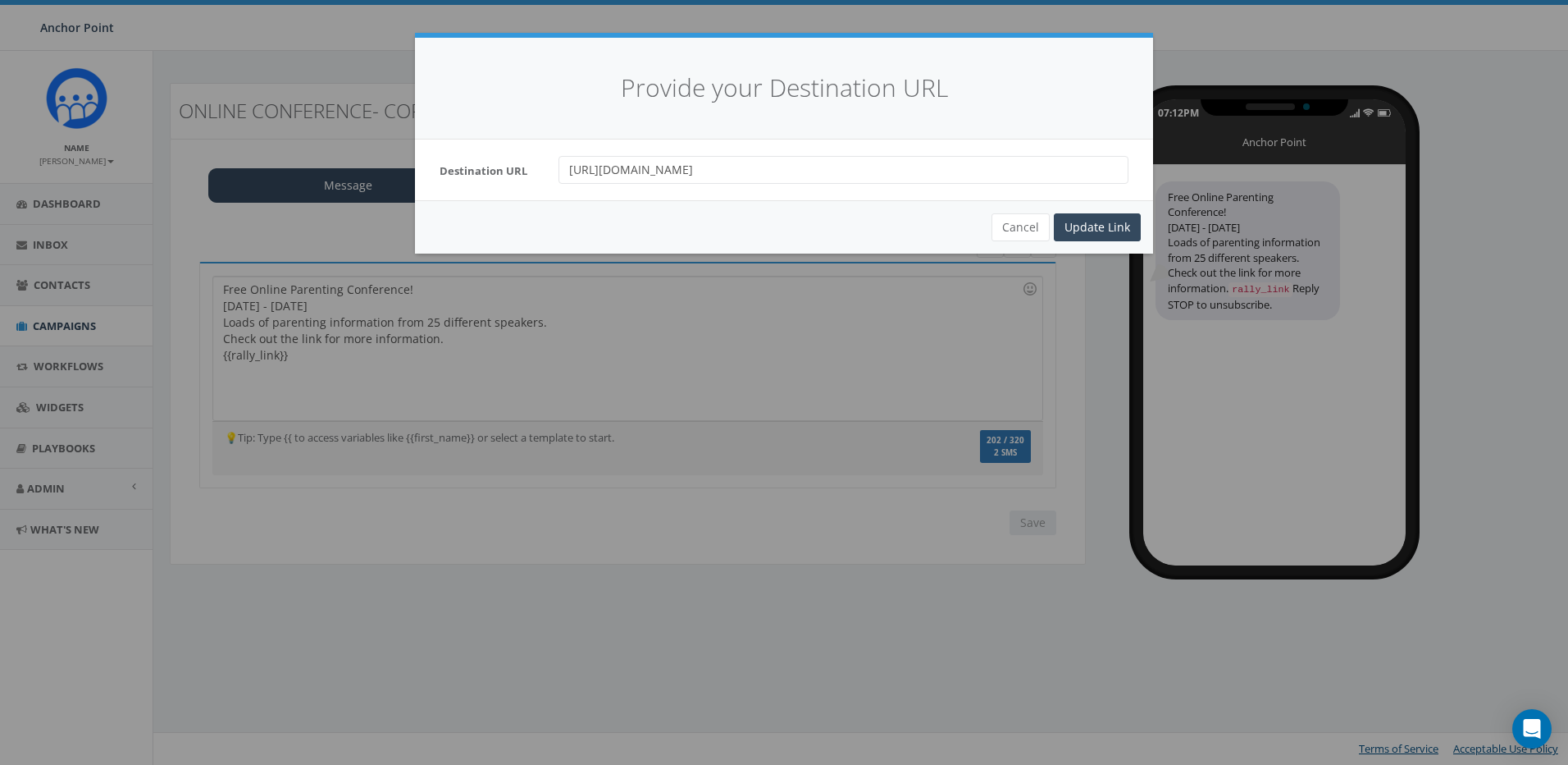
drag, startPoint x: 902, startPoint y: 173, endPoint x: 259, endPoint y: 119, distance: 645.3
click at [259, 119] on div "Provide your Destination URL Destination URL https://conference.happilyfamily.c…" at bounding box center [784, 382] width 1568 height 765
click at [1106, 231] on div "Update Link" at bounding box center [1097, 227] width 87 height 28
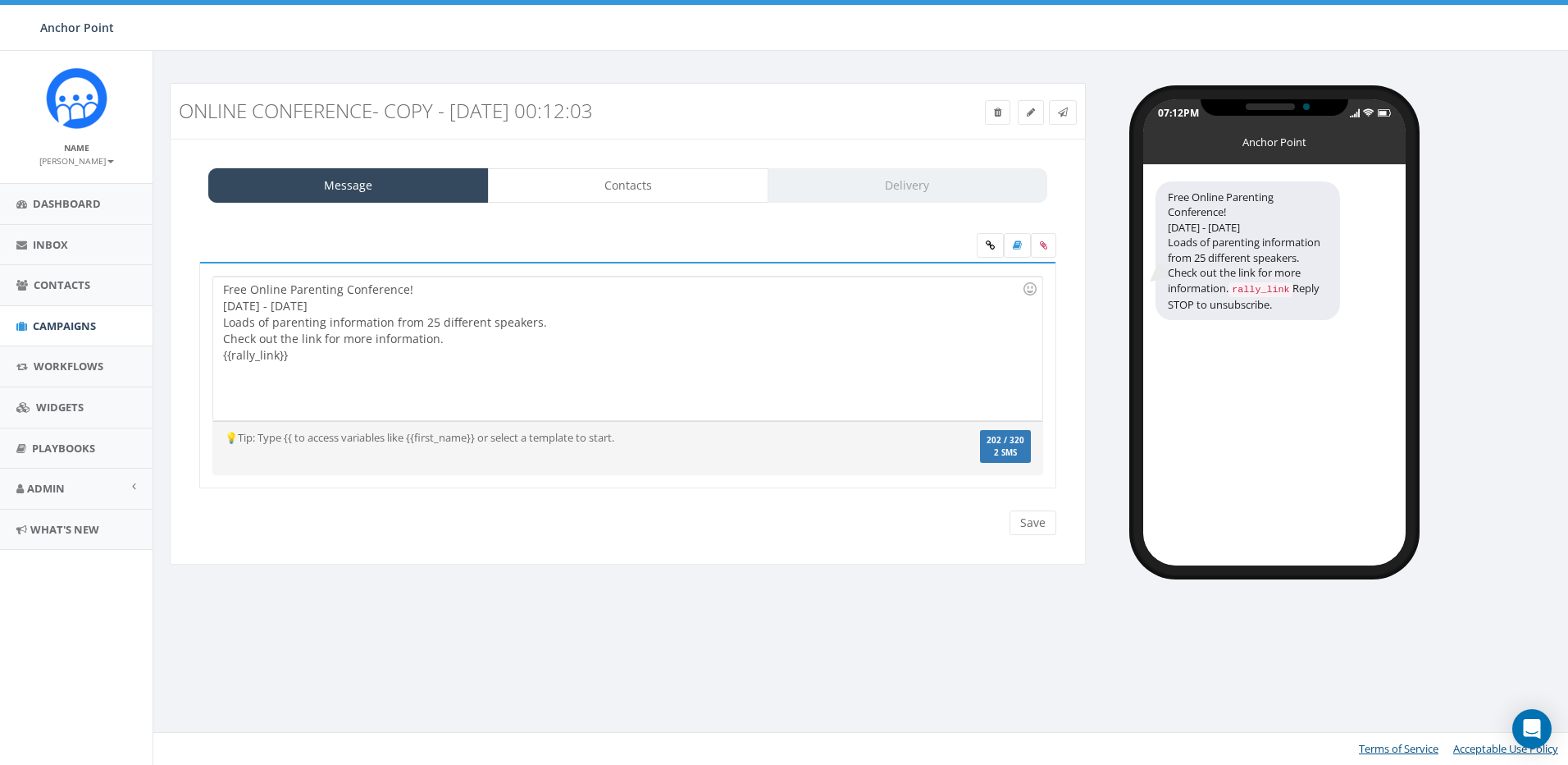
click at [478, 346] on div "Free Online Parenting Conference! October 9th - 13th Loads of parenting informa…" at bounding box center [627, 348] width 828 height 144
click at [455, 338] on div "Free Online Parenting Conference! October 9th - 13th Loads of parenting informa…" at bounding box center [627, 348] width 828 height 144
drag, startPoint x: 455, startPoint y: 338, endPoint x: 224, endPoint y: 322, distance: 231.6
click at [224, 322] on div "Free Online Parenting Conference! October 9th - 13th Loads of parenting informa…" at bounding box center [627, 348] width 828 height 144
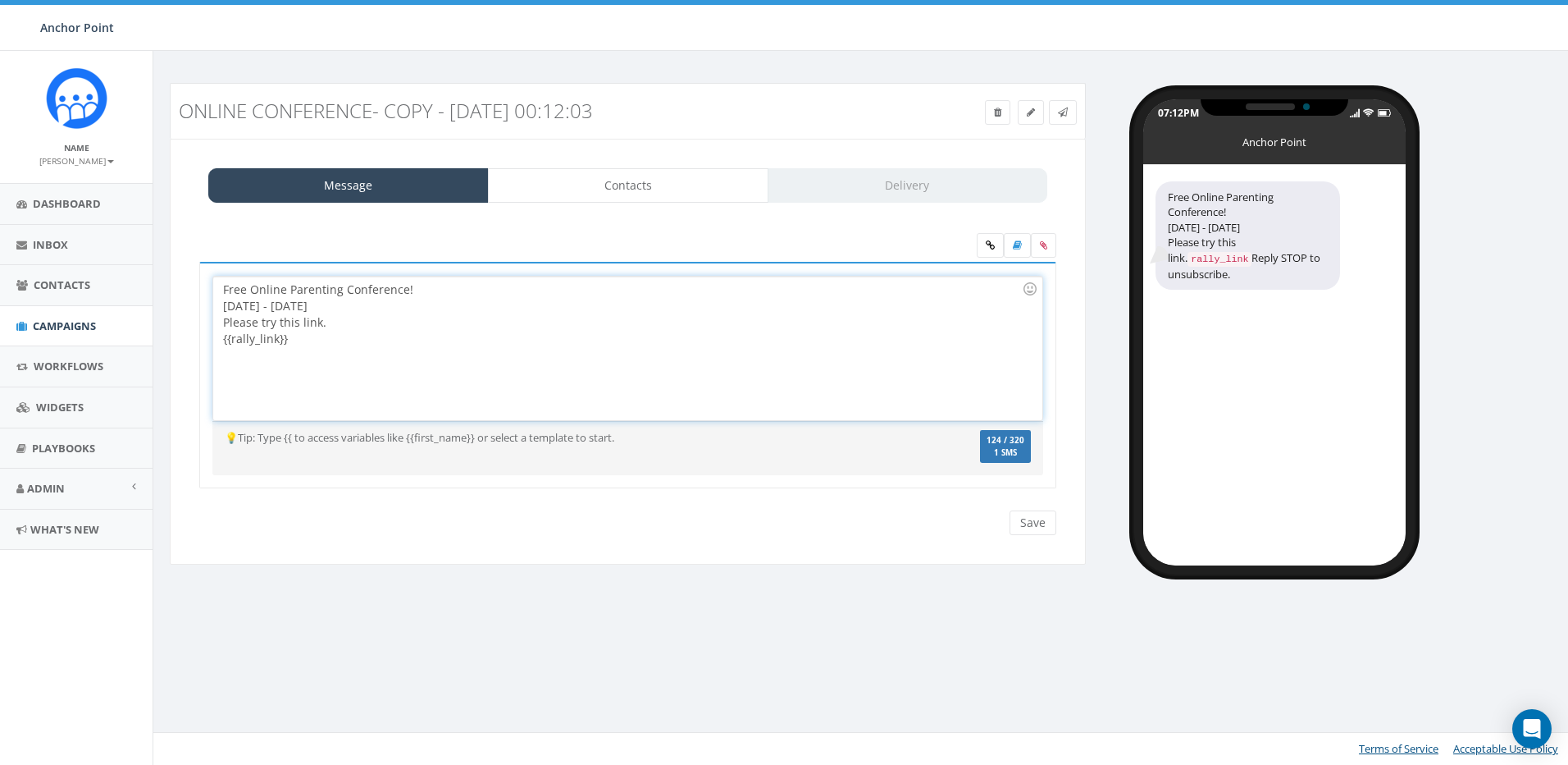
click at [381, 313] on div "Free Online Parenting Conference! October 9th - 13th Please try this link. {{ra…" at bounding box center [627, 348] width 828 height 144
click at [222, 287] on div "Free Online Parenting Conference! October 9th - 13th Please try this link. {{ra…" at bounding box center [627, 348] width 828 height 144
click at [309, 302] on div "Free Online Parenting Conference! October 9th - 13th Please try this link. {{ra…" at bounding box center [627, 348] width 828 height 144
click at [346, 303] on div "Free Online Parenting Conference! October 9th - 13th Please try this link. {{ra…" at bounding box center [627, 348] width 828 height 144
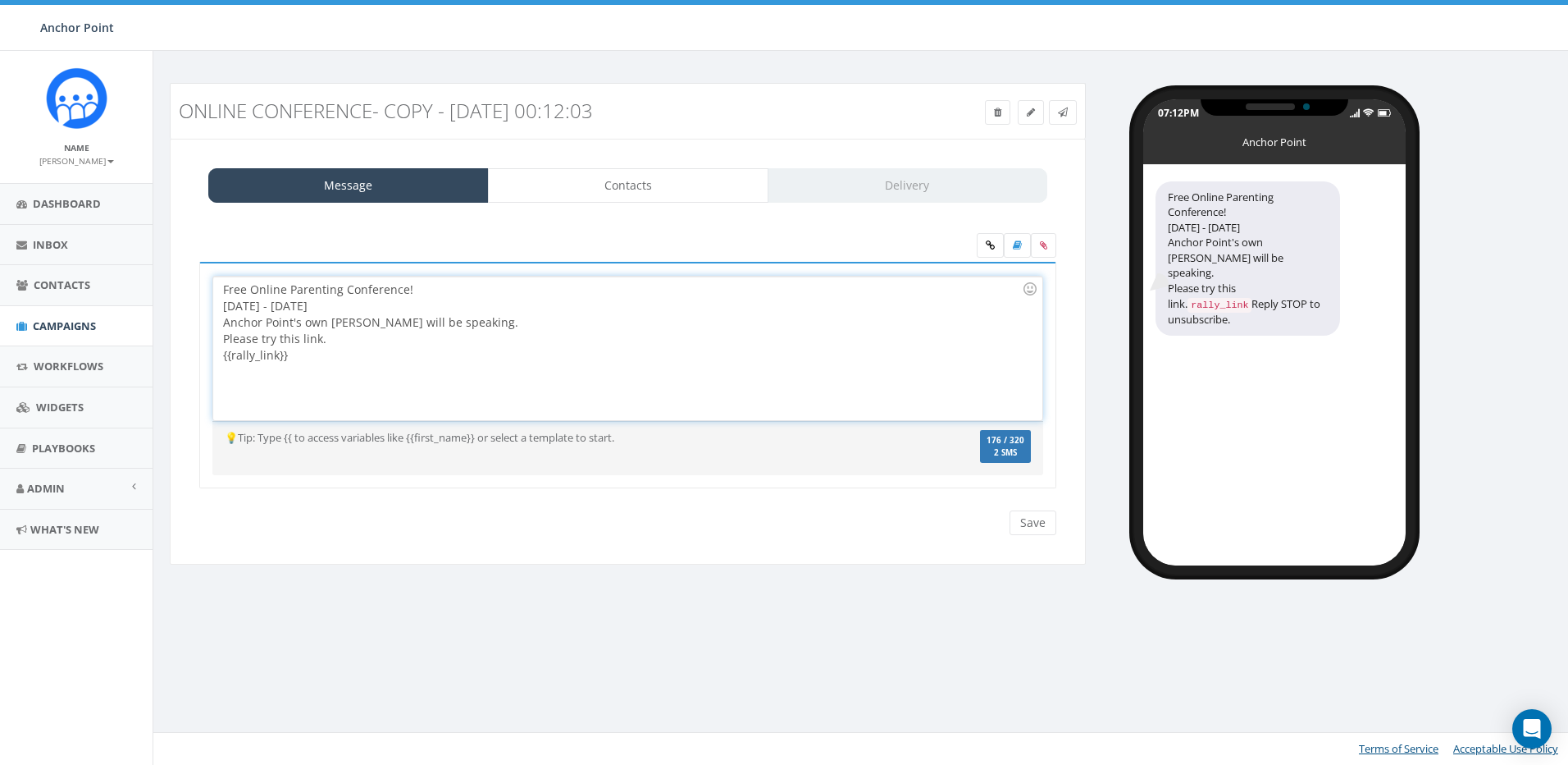
click at [353, 342] on div "Anchor Point's own Debbie Simmons will be speaking. Please try this link. {{ral…" at bounding box center [622, 338] width 799 height 49
click at [350, 341] on div "Free Online Parenting Conference! October 9th - 13th Anchor Point's own Debbie …" at bounding box center [627, 348] width 828 height 144
drag, startPoint x: 350, startPoint y: 341, endPoint x: 214, endPoint y: 335, distance: 136.1
click at [214, 335] on div "Free Online Parenting Conference! October 9th - 13th Anchor Point's own Debbie …" at bounding box center [627, 348] width 828 height 144
click at [1067, 115] on icon at bounding box center [1062, 112] width 9 height 9
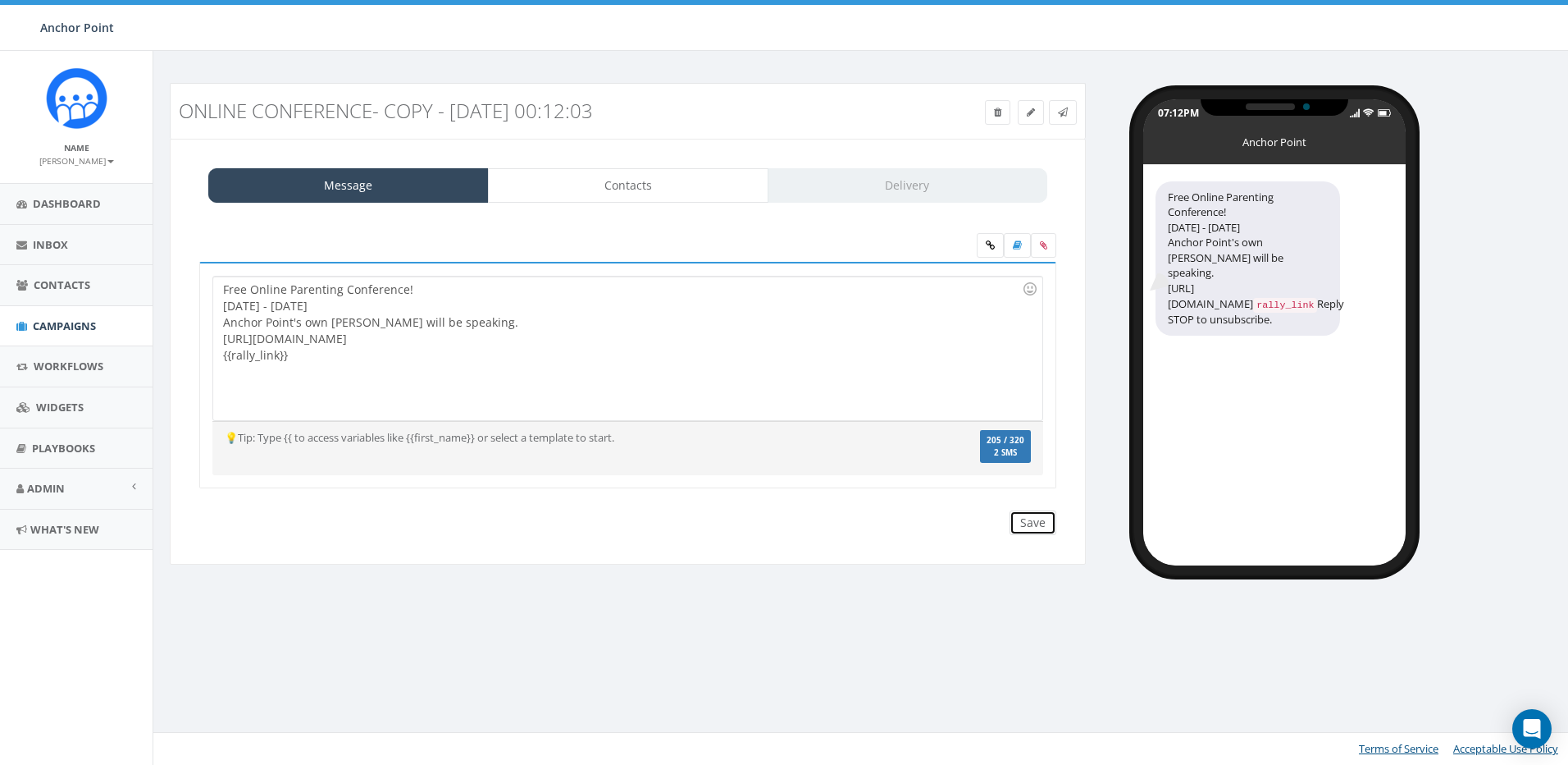
click at [1036, 520] on input "Save" at bounding box center [1033, 523] width 47 height 25
click at [1061, 116] on icon at bounding box center [1062, 112] width 9 height 9
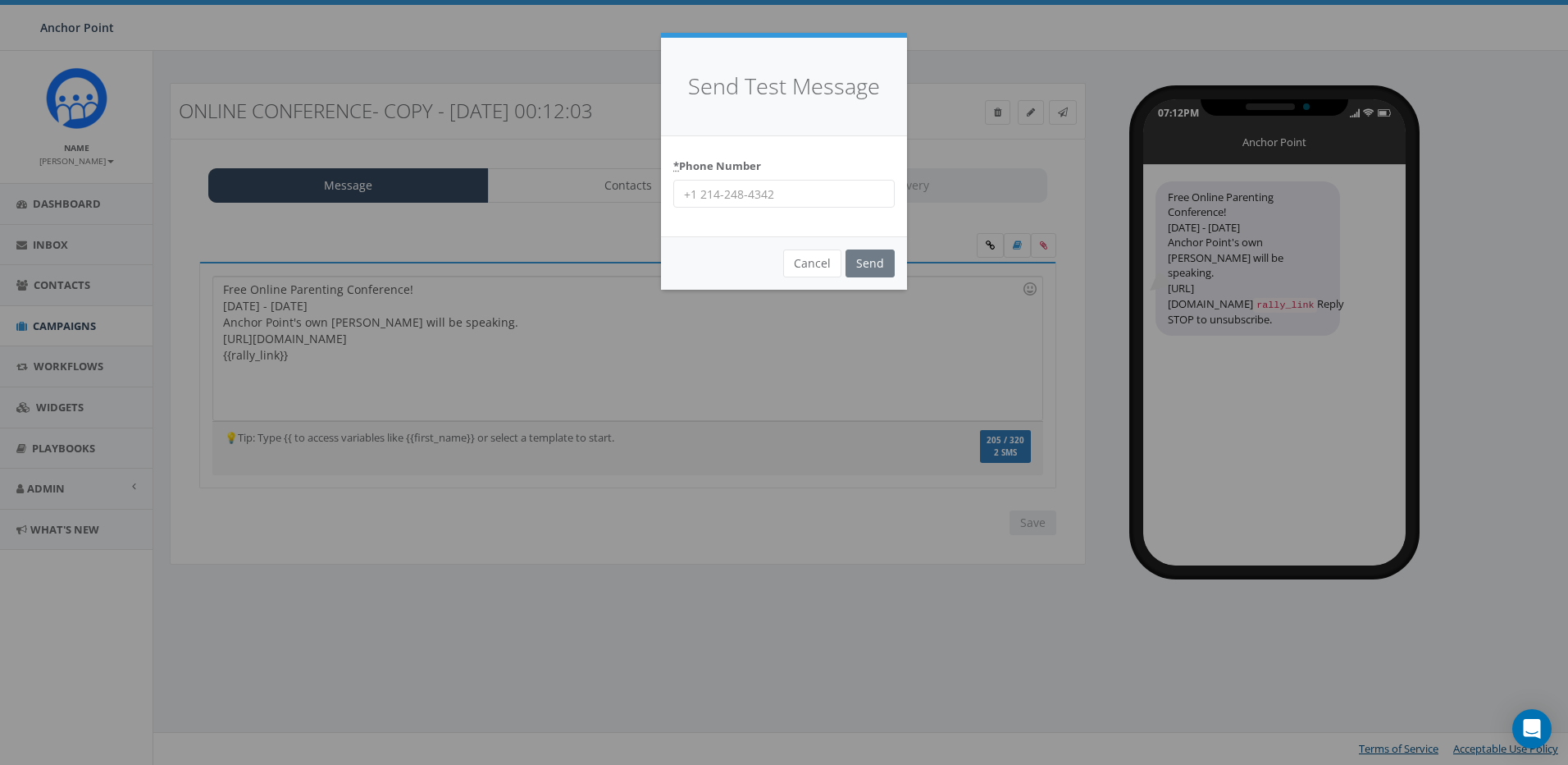
click at [747, 198] on input "* Phone Number" at bounding box center [784, 193] width 222 height 28
type input "9704430507"
click at [846, 249] on input "Send" at bounding box center [870, 263] width 49 height 28
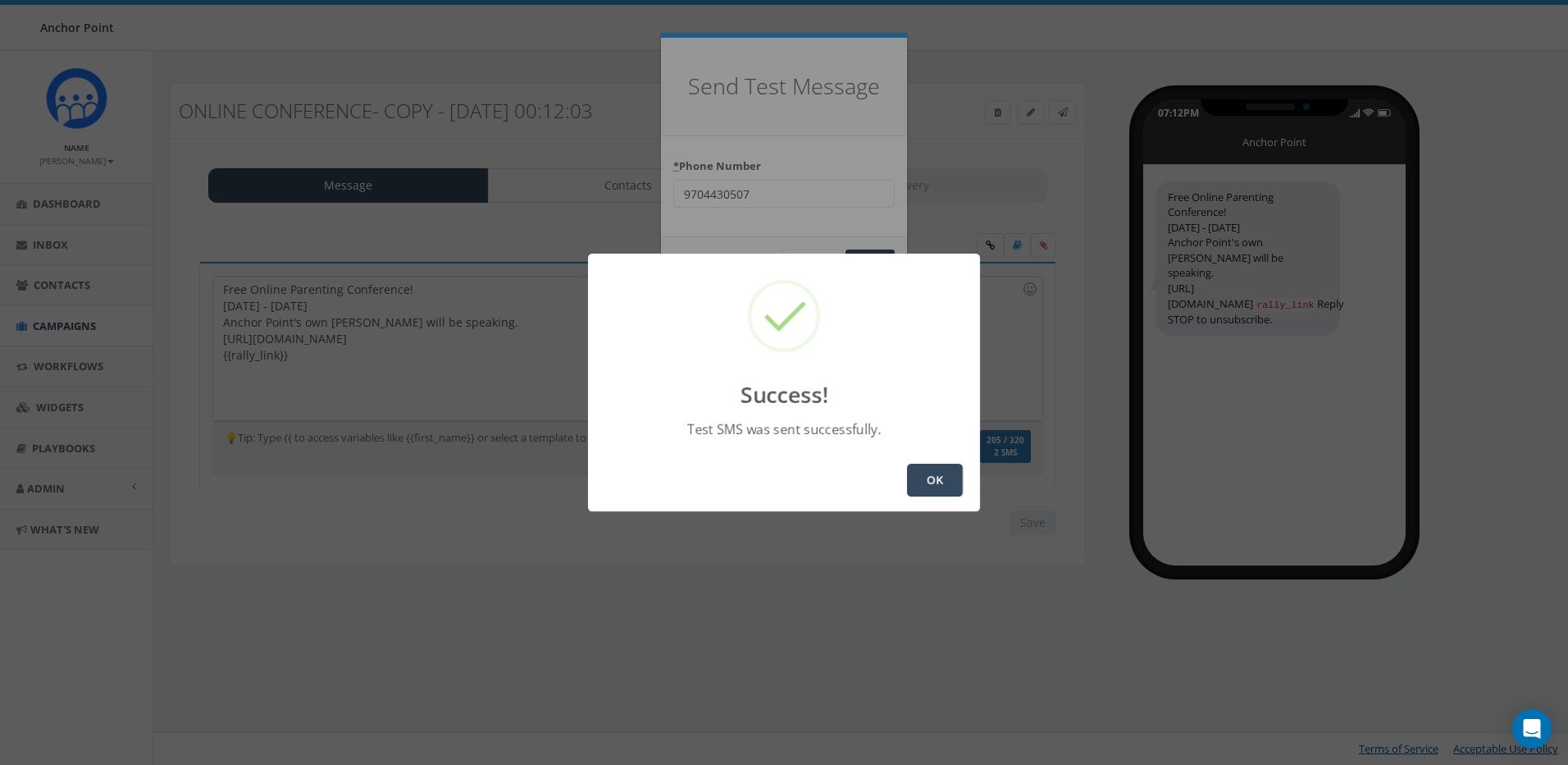
click at [930, 474] on button "OK" at bounding box center [934, 480] width 56 height 33
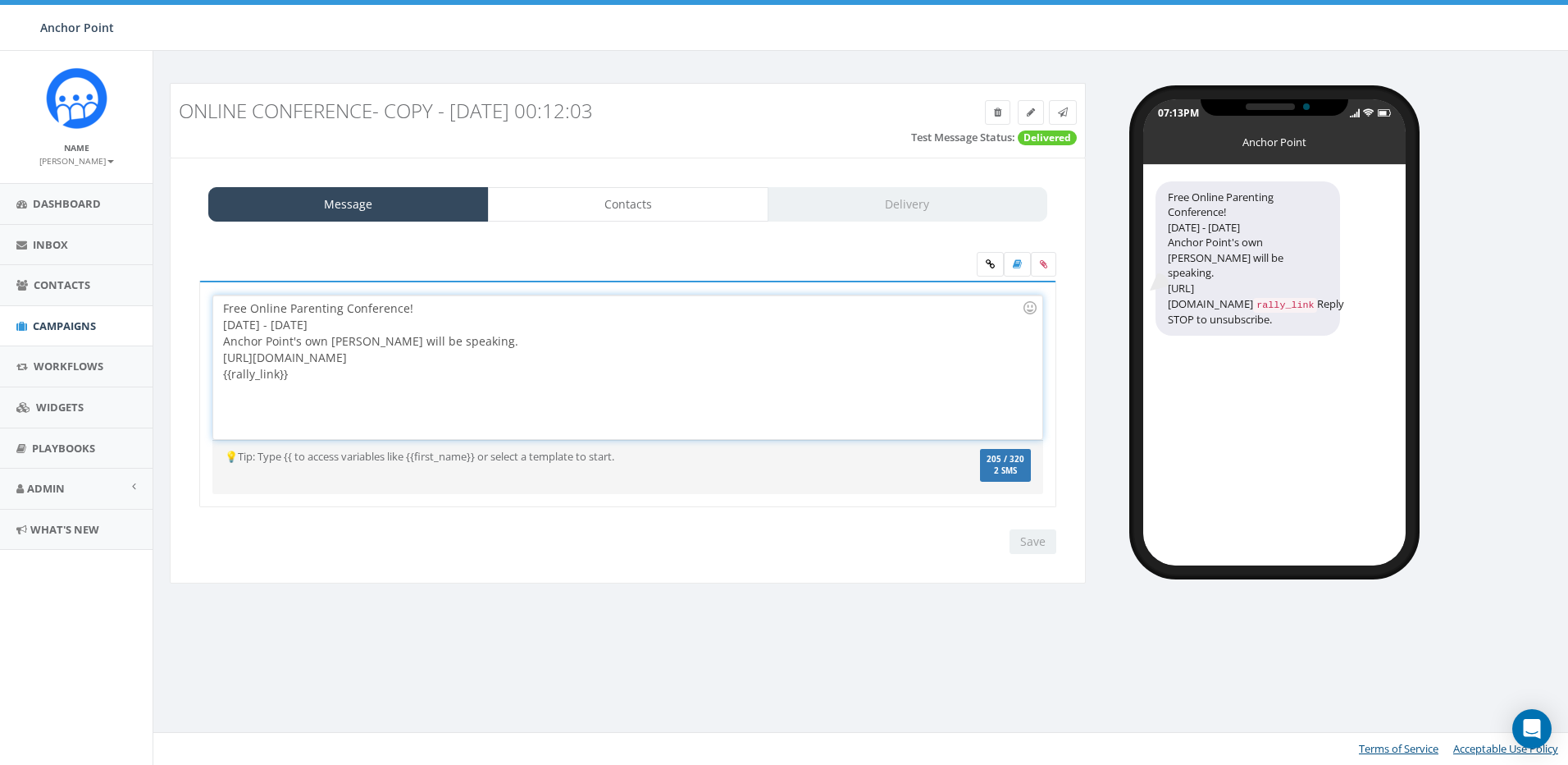
click at [325, 337] on div "Free Online Parenting Conference! October 9th - 13th Anchor Point's own Debbie …" at bounding box center [627, 367] width 828 height 144
click at [1042, 545] on input "Save" at bounding box center [1033, 542] width 47 height 25
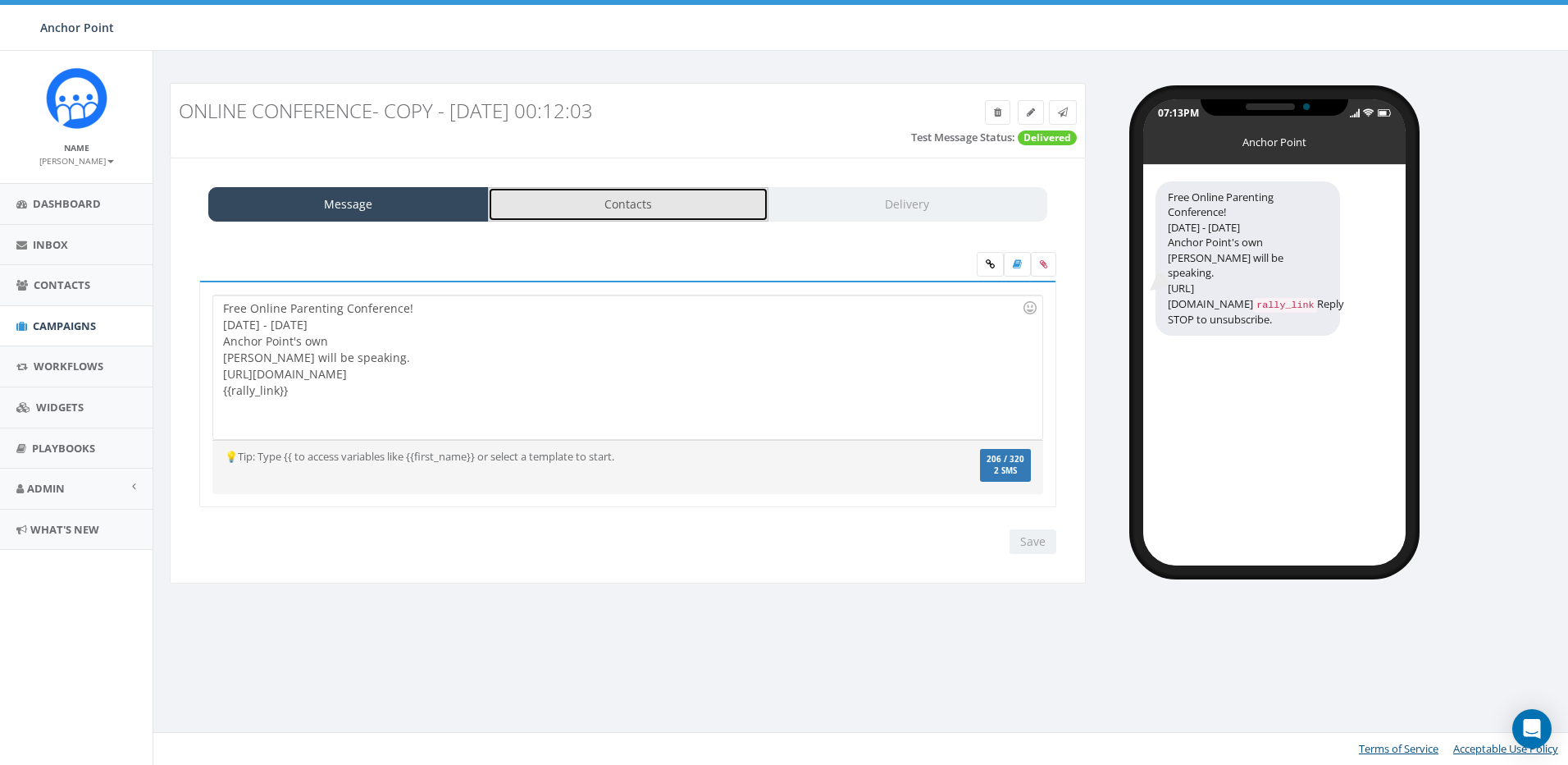
click at [659, 206] on link "Contacts" at bounding box center [628, 204] width 280 height 34
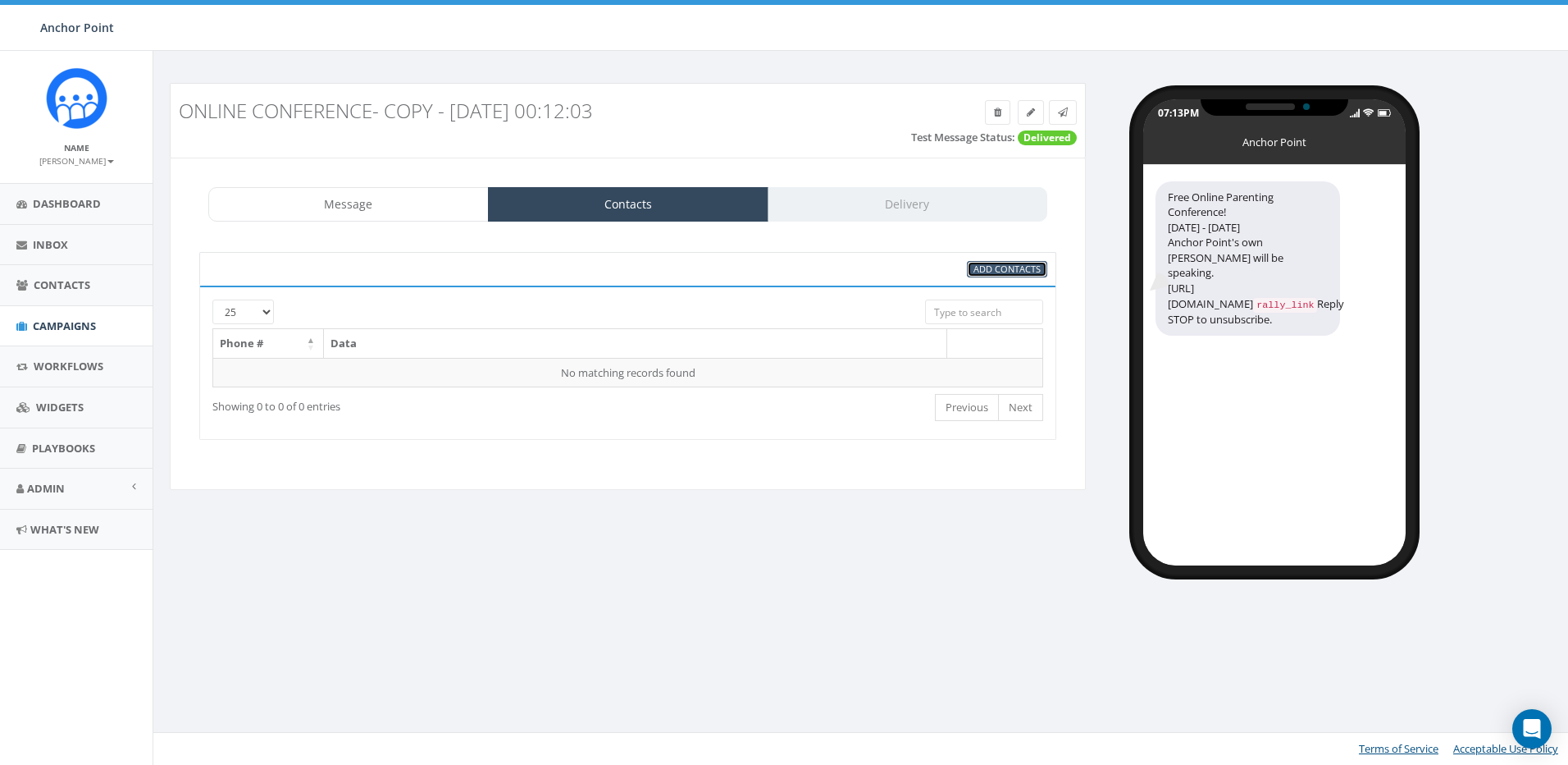
click at [983, 271] on span "Add Contacts" at bounding box center [1007, 268] width 67 height 12
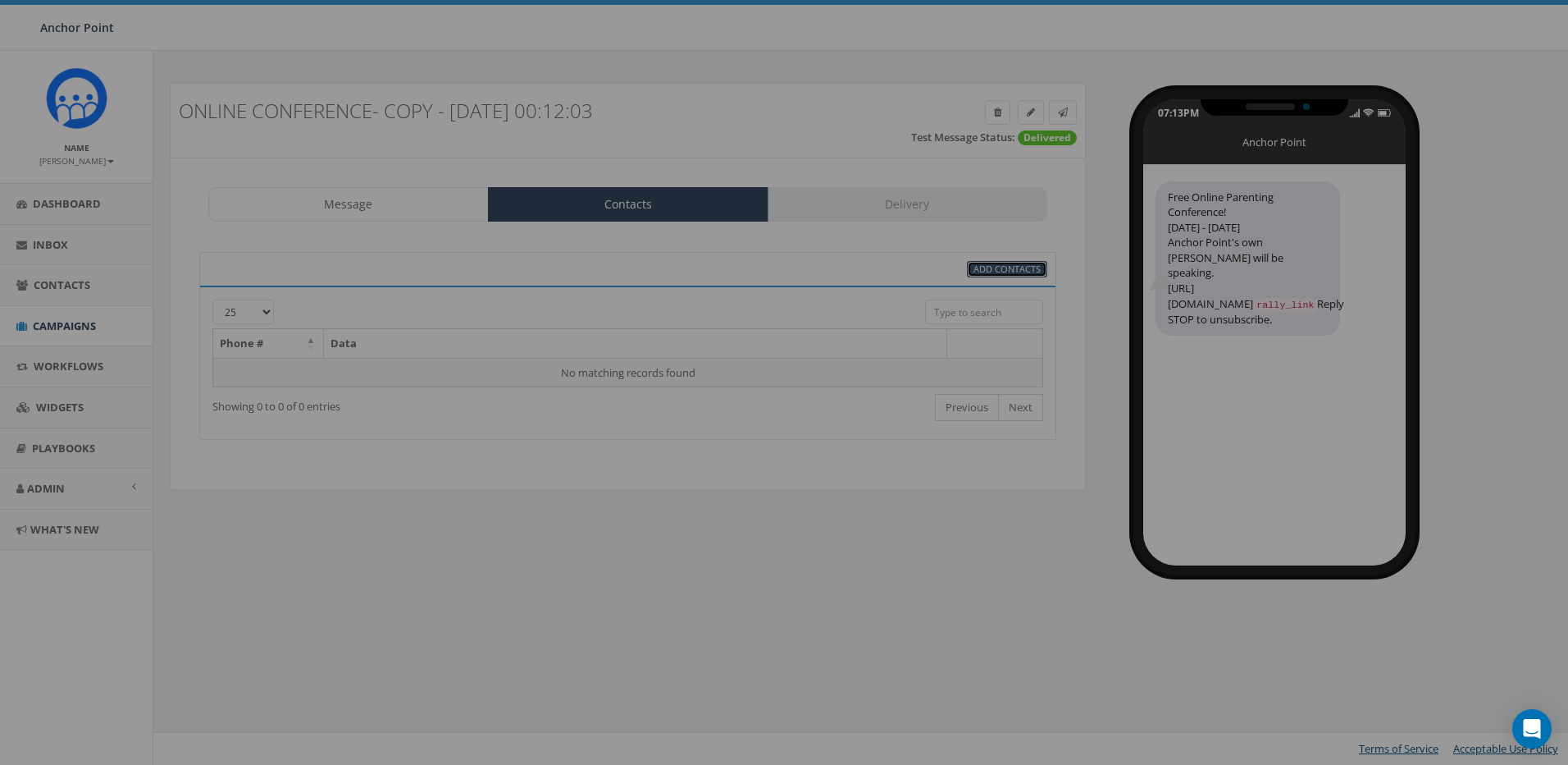
select select
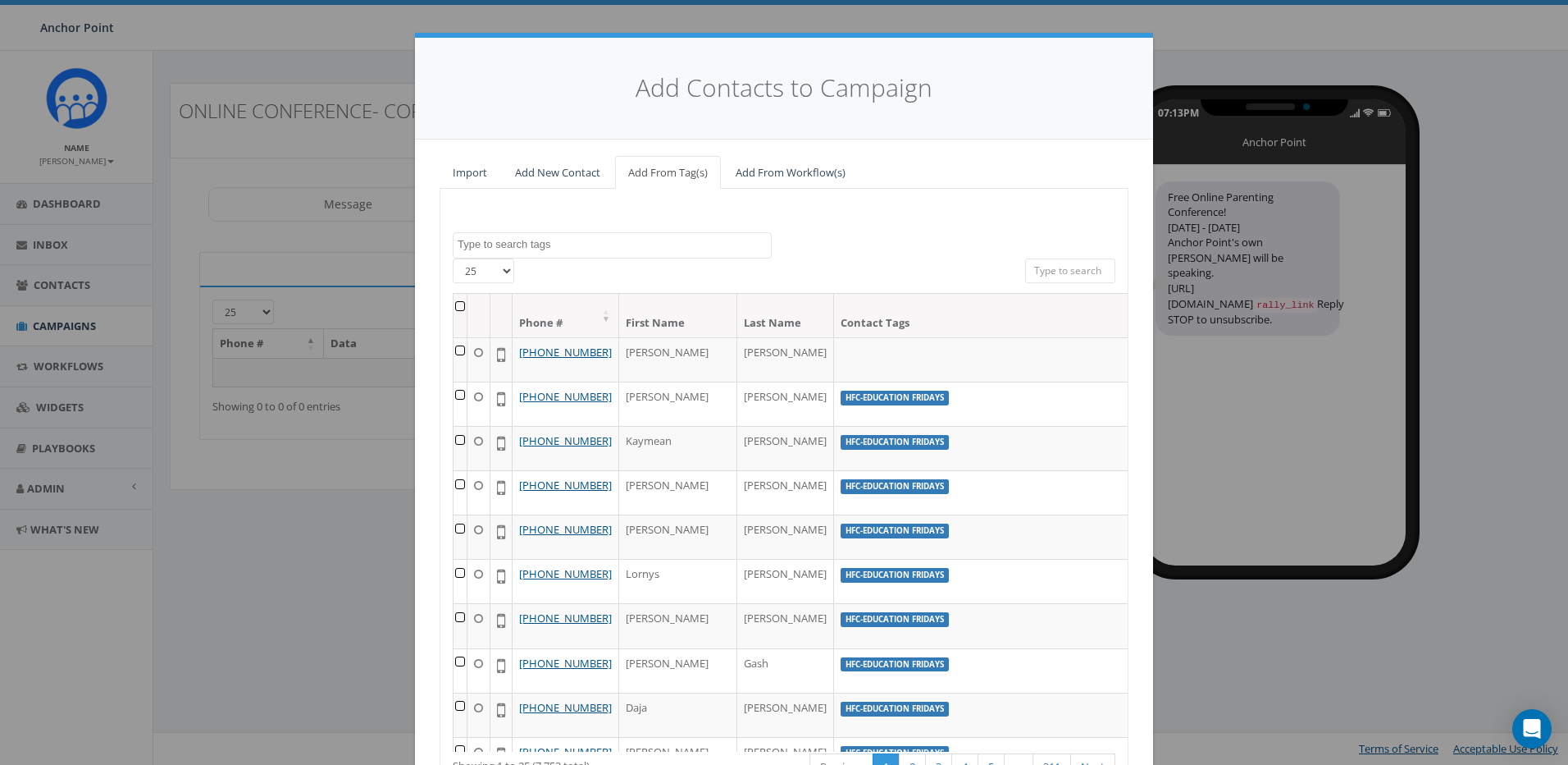
click at [610, 248] on textarea "Search" at bounding box center [614, 244] width 313 height 15
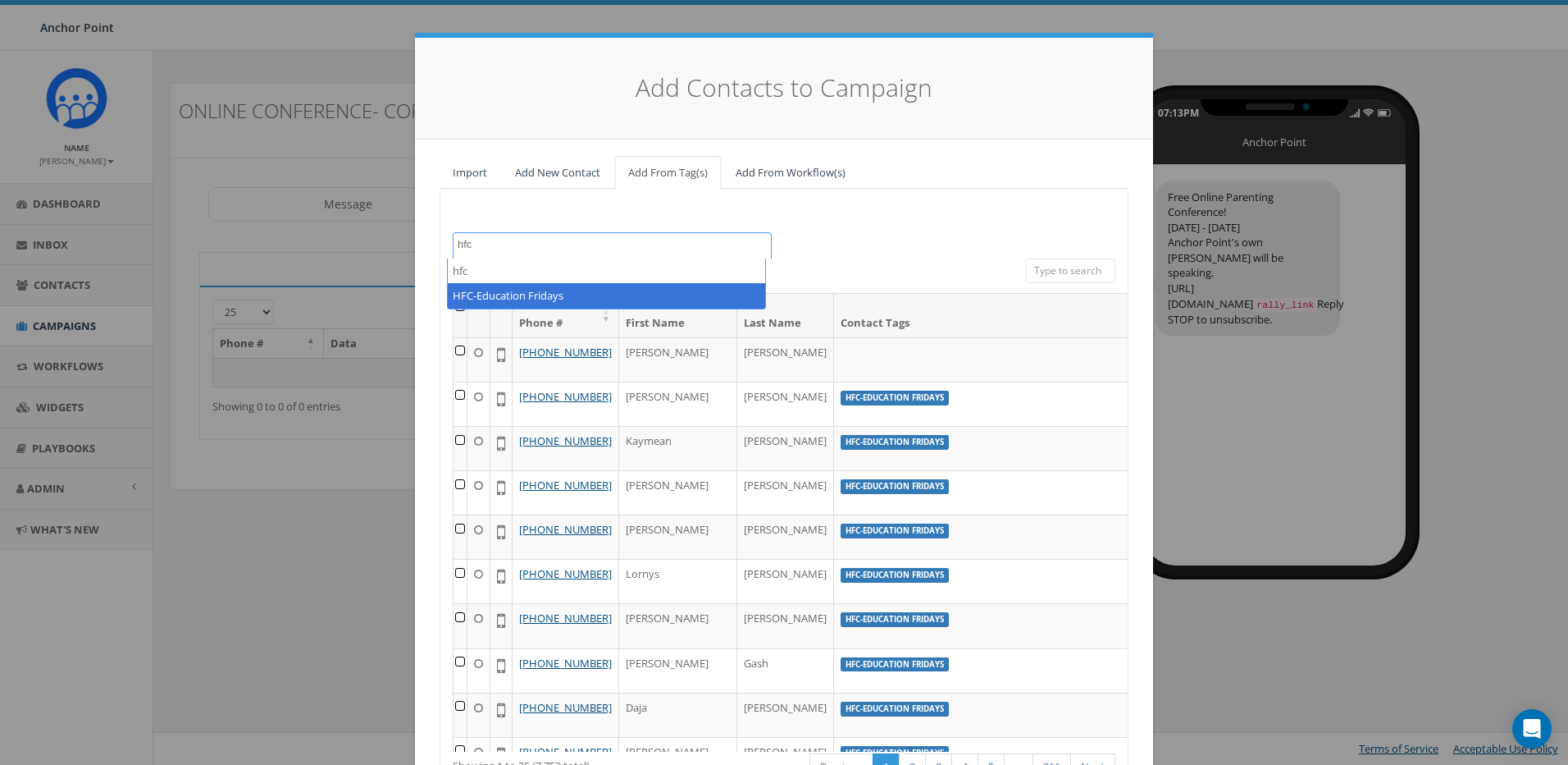
type textarea "hfc"
select select "HFC-Education Fridays"
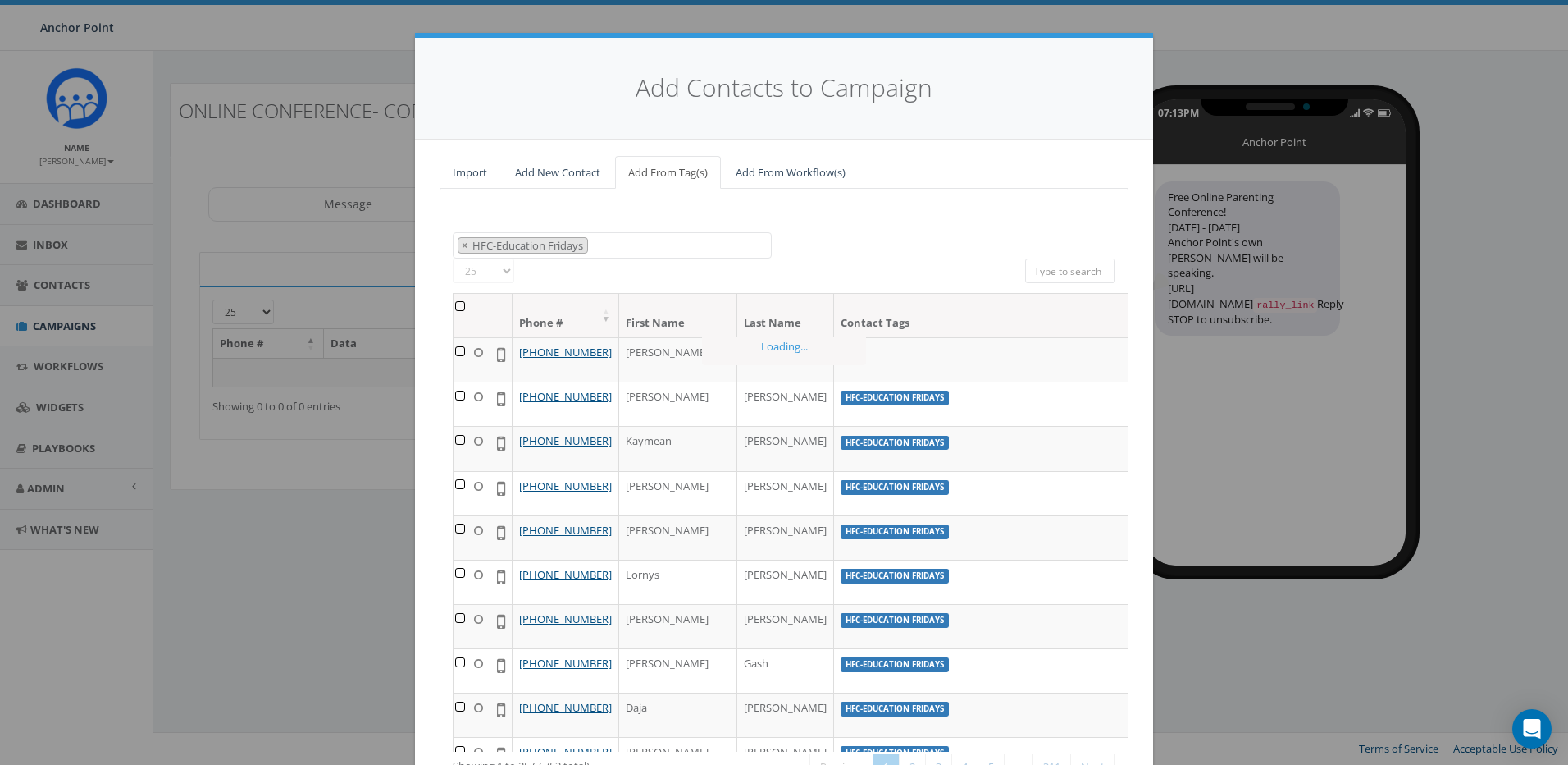
scroll to position [517, 0]
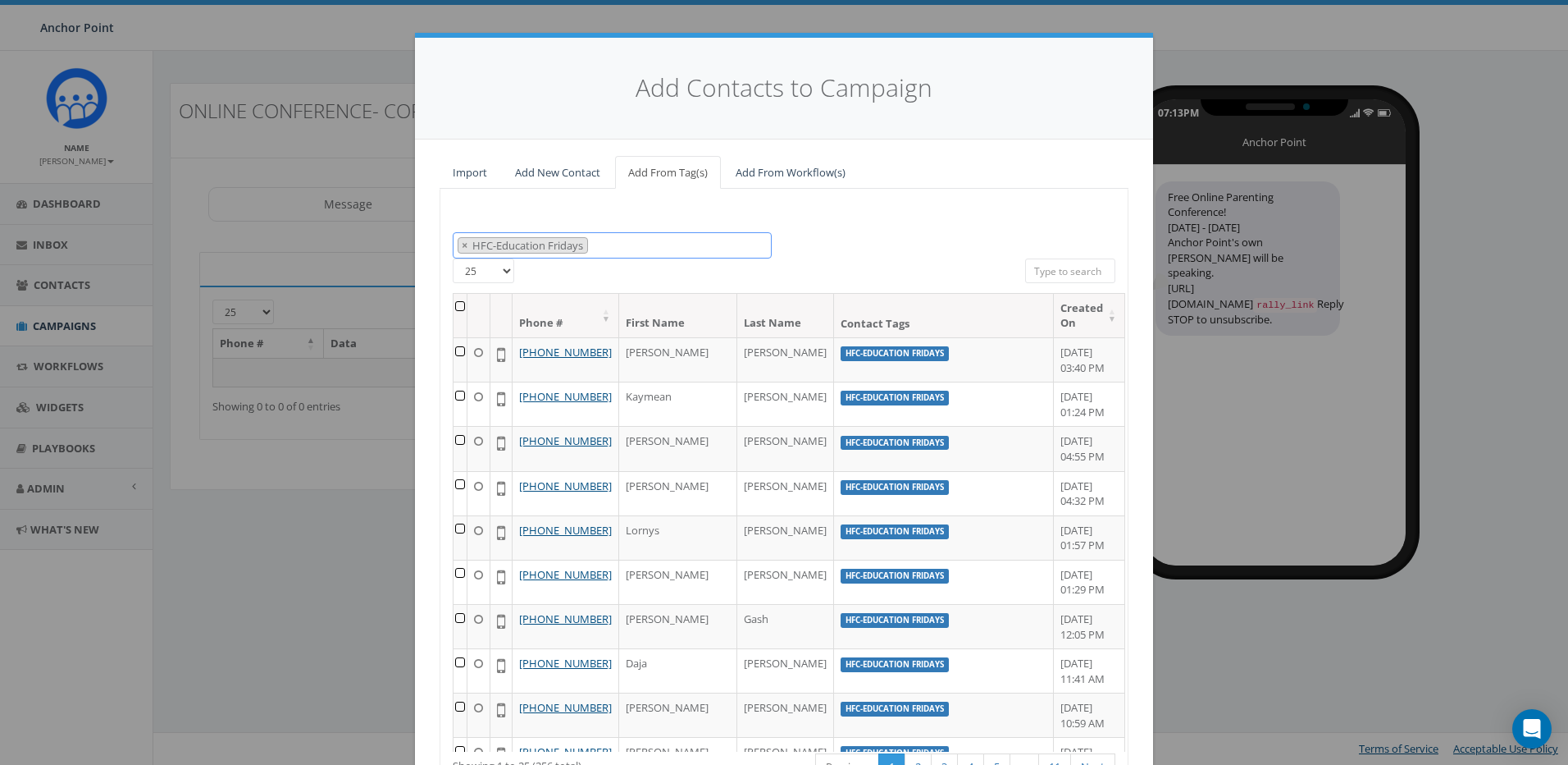
click at [747, 245] on span "× HFC-Education Fridays" at bounding box center [612, 245] width 319 height 27
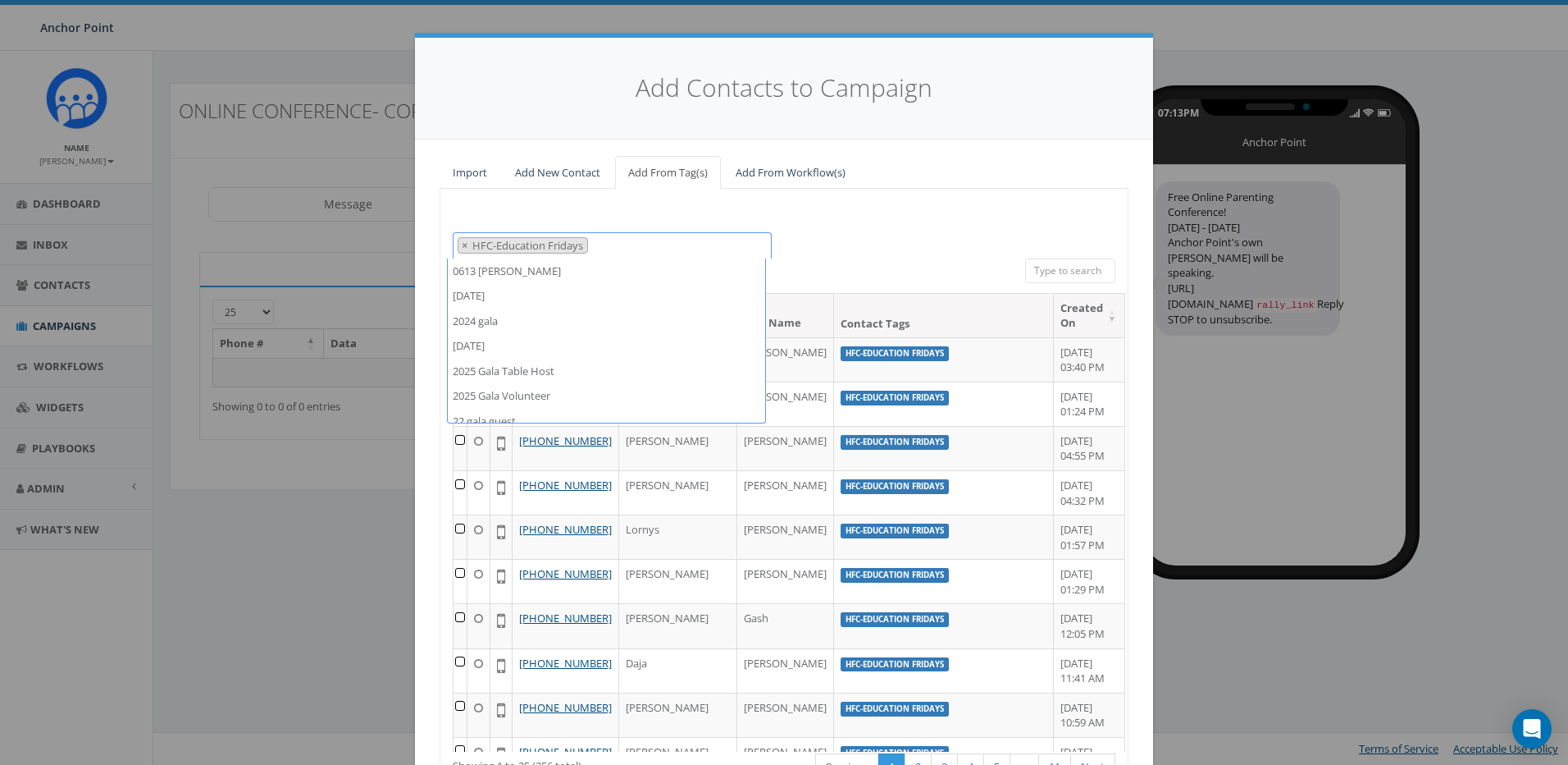
scroll to position [828, 0]
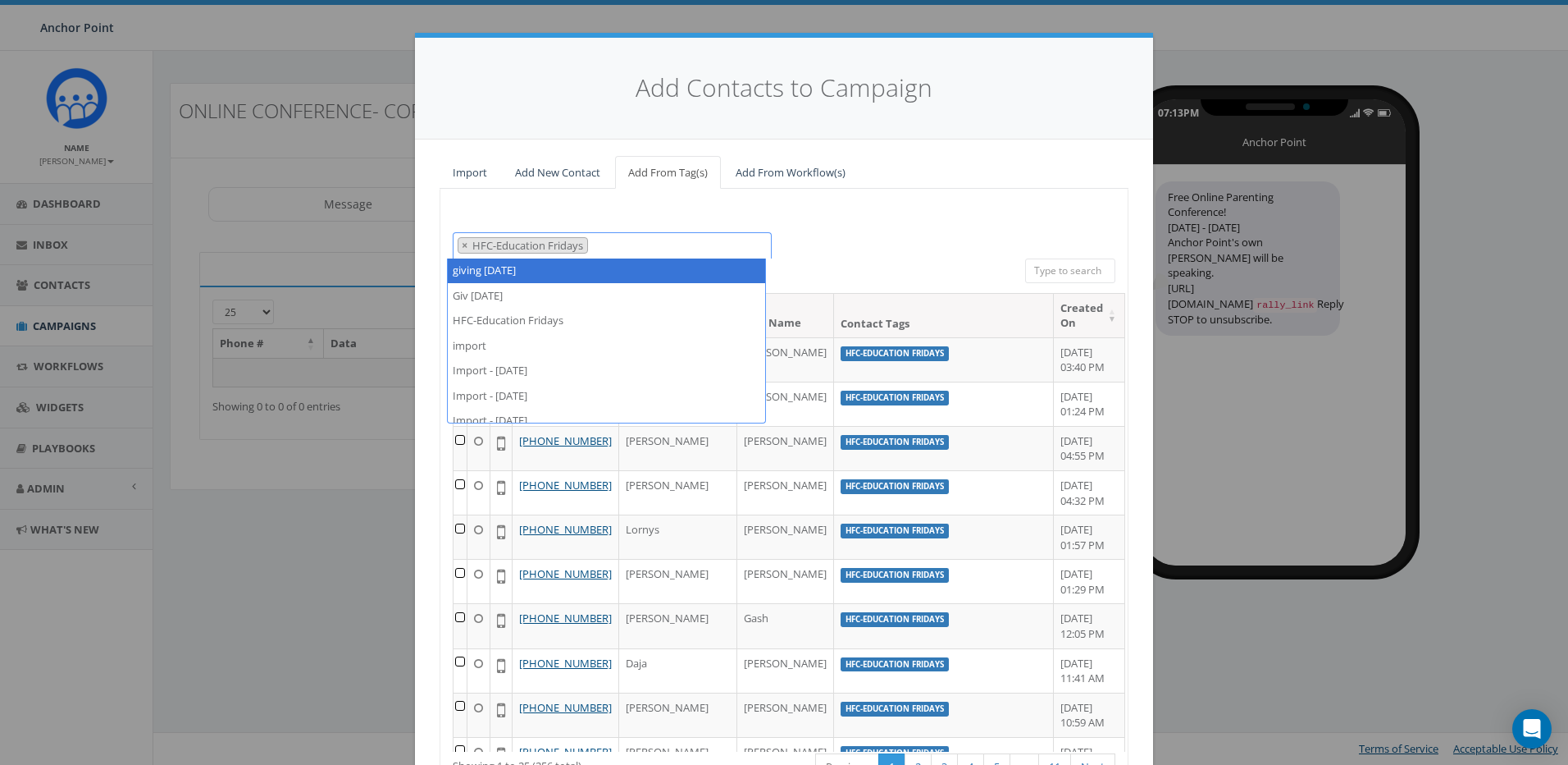
click at [695, 201] on div "0613 Donor Dinner 2024/09/12 2024 gala 2025/09/05 2025 Gala Table Host 2025 Gal…" at bounding box center [784, 507] width 689 height 636
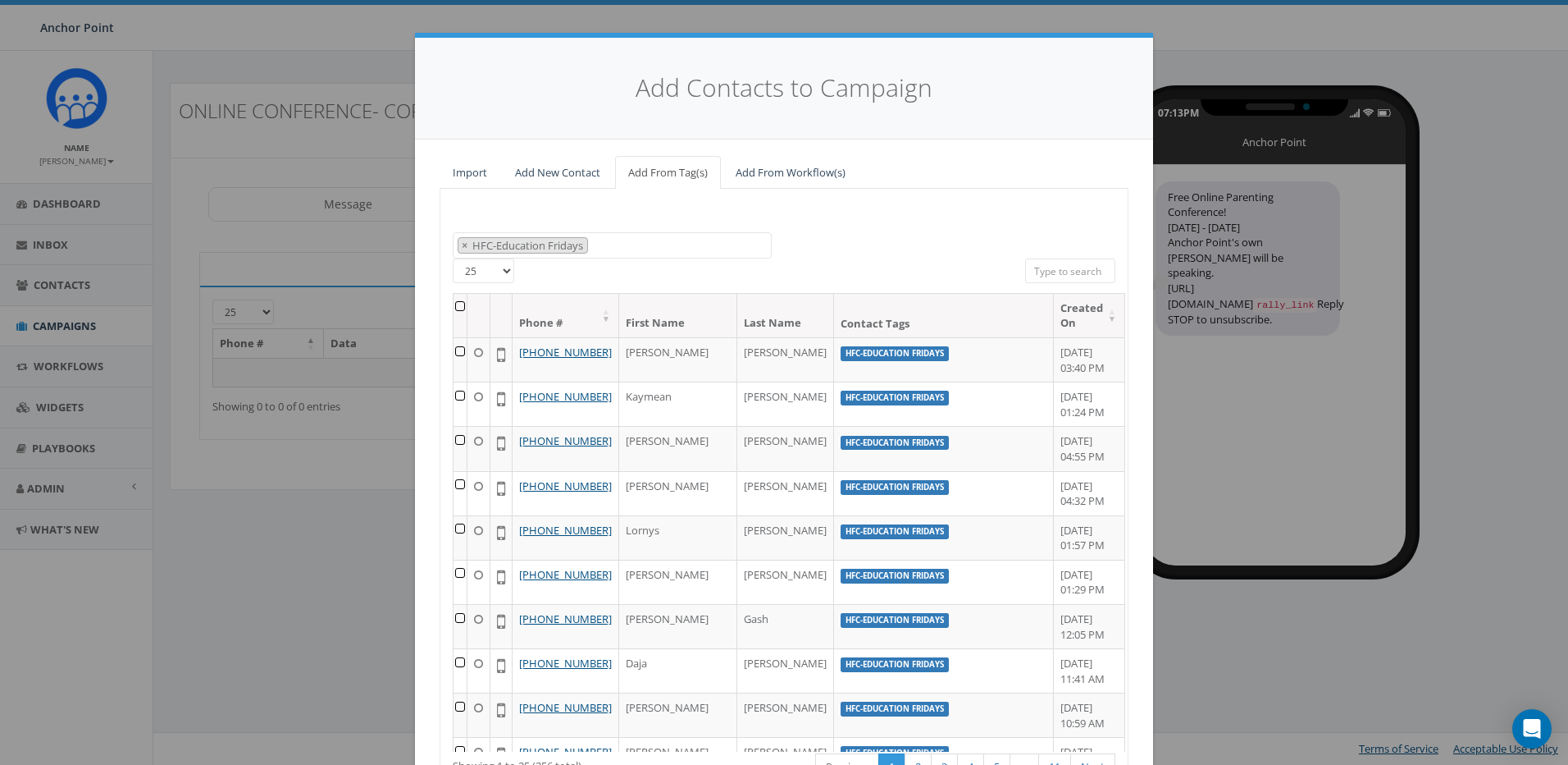
click at [459, 304] on th at bounding box center [460, 316] width 14 height 43
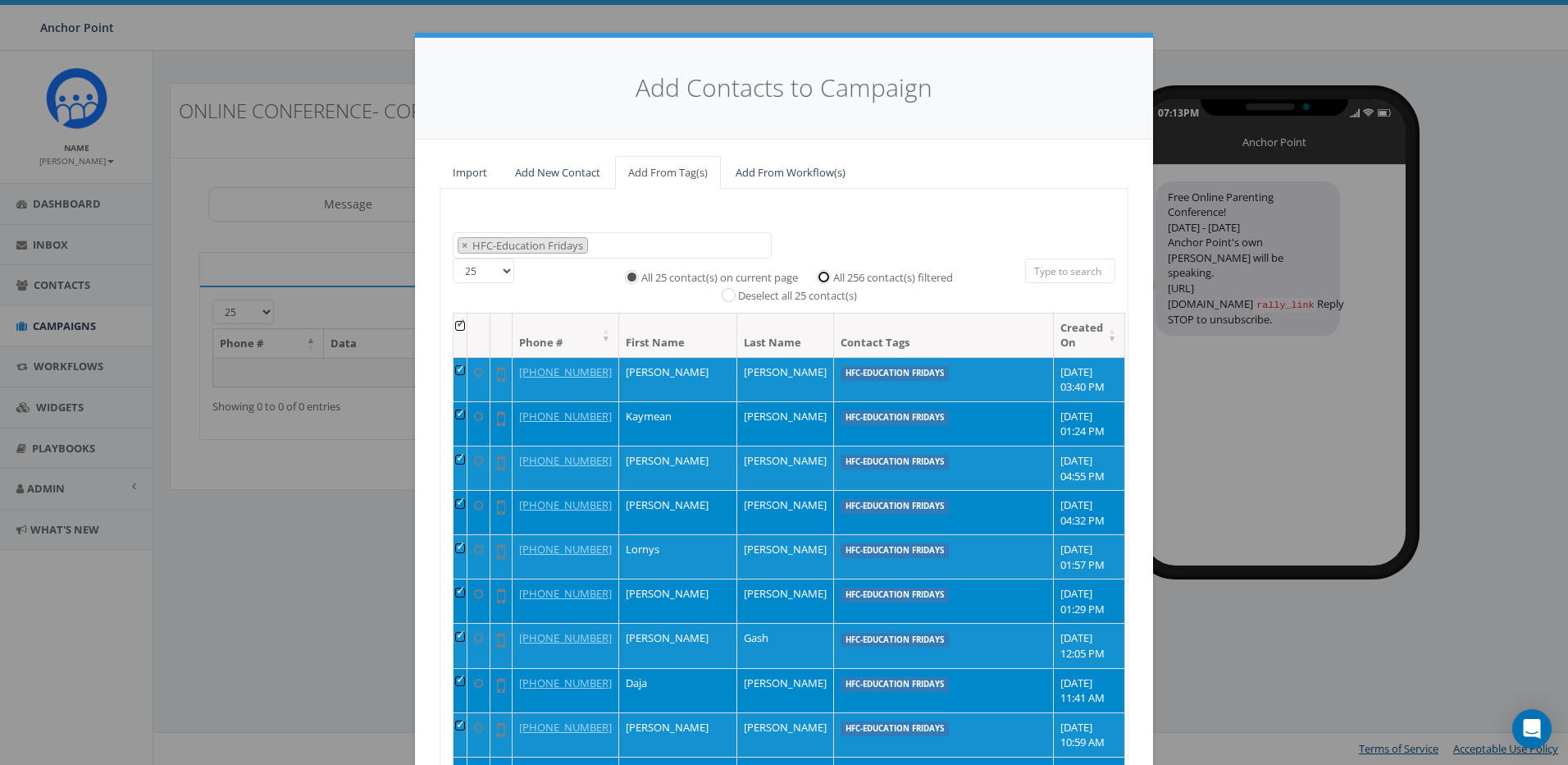
click at [822, 279] on input "All 256 contact(s) filtered" at bounding box center [828, 275] width 10 height 10
radio input "true"
click at [940, 214] on div "0613 Donor Dinner 2024/09/12 2024 gala 2025/09/05 2025 Gala Table Host 2025 Gal…" at bounding box center [784, 517] width 689 height 657
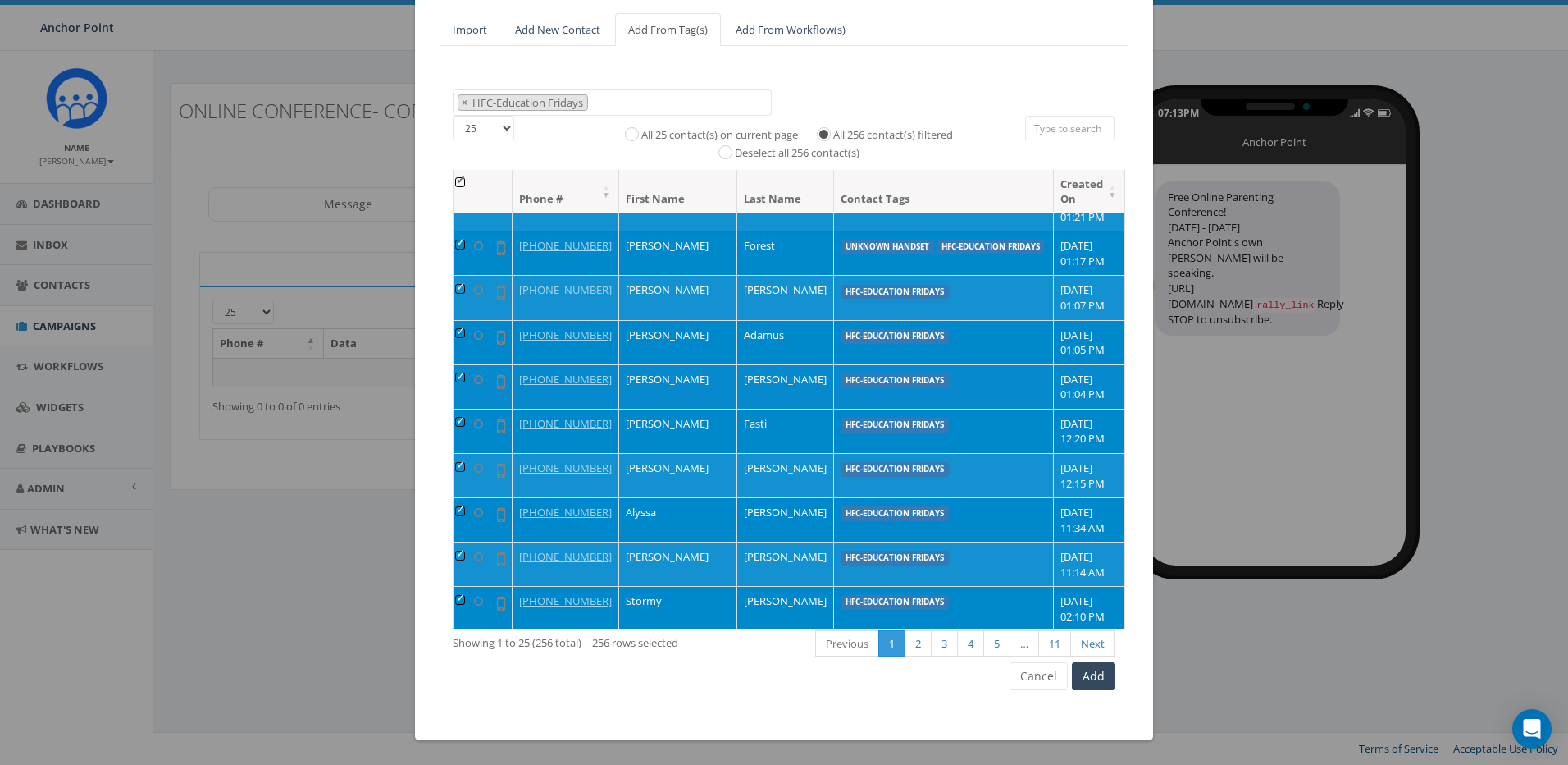
scroll to position [738, 0]
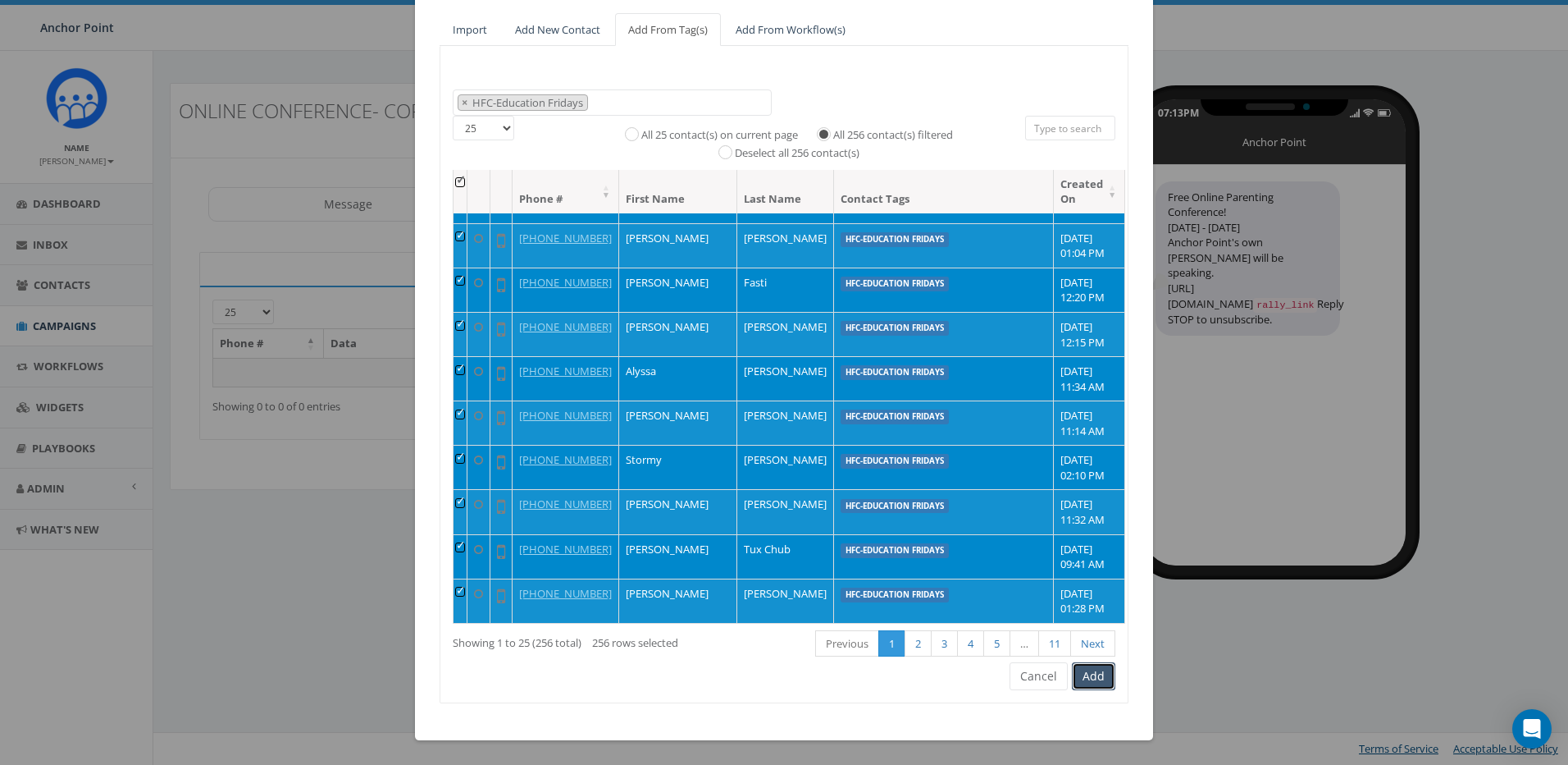
click at [1096, 671] on button "Add" at bounding box center [1094, 676] width 43 height 28
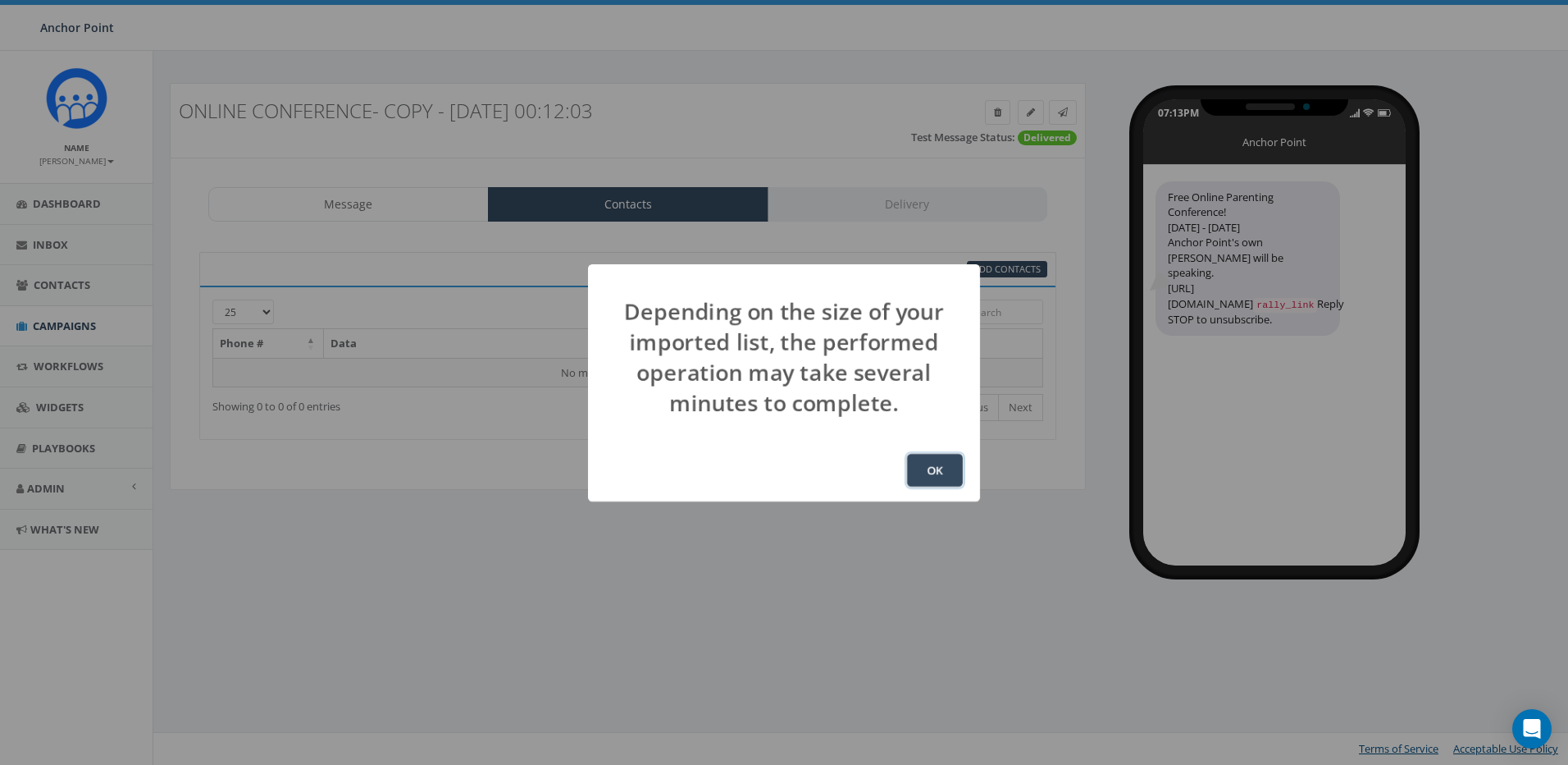
click at [935, 476] on button "OK" at bounding box center [934, 470] width 56 height 33
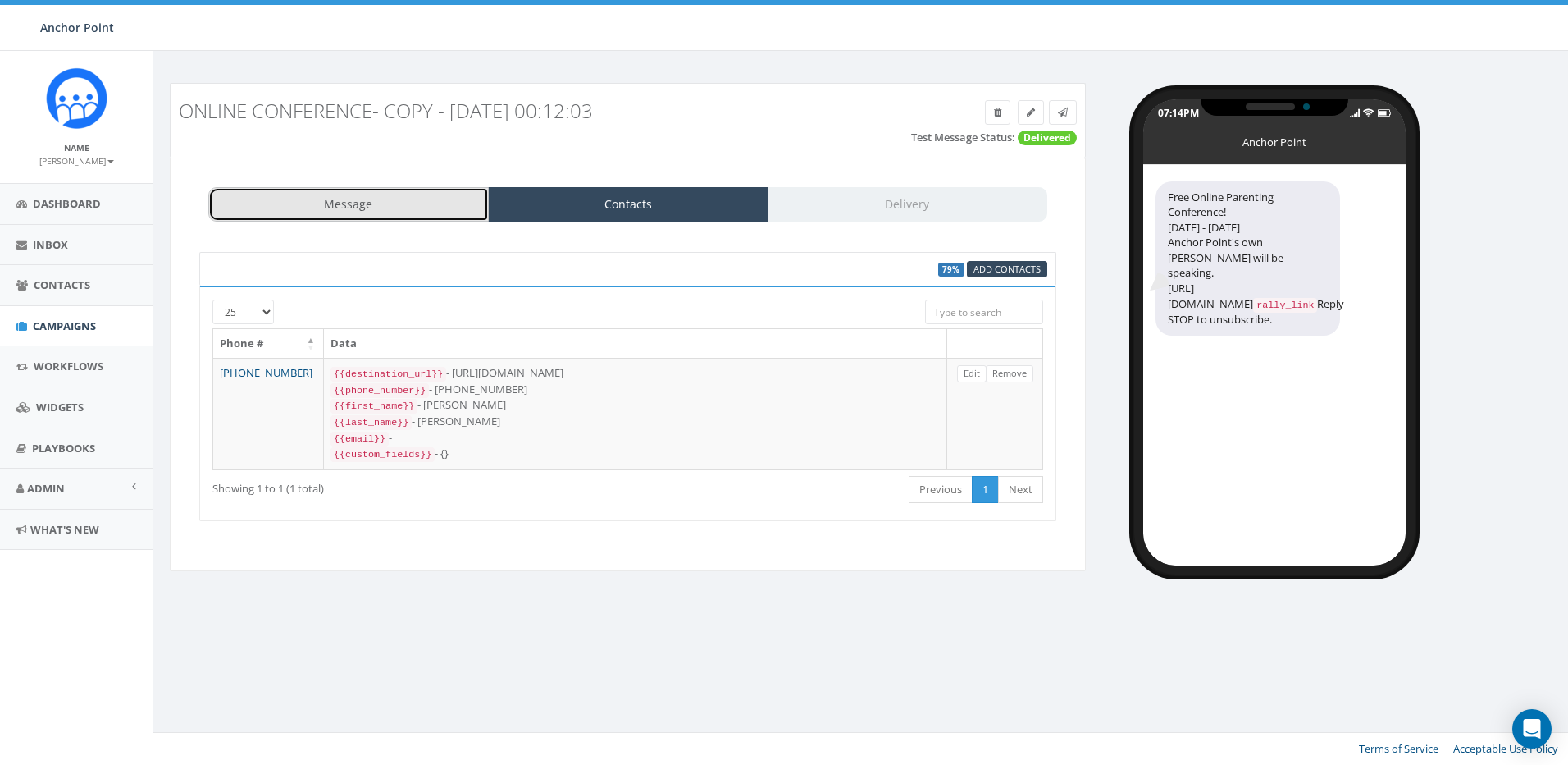
click at [358, 203] on link "Message" at bounding box center [348, 204] width 280 height 34
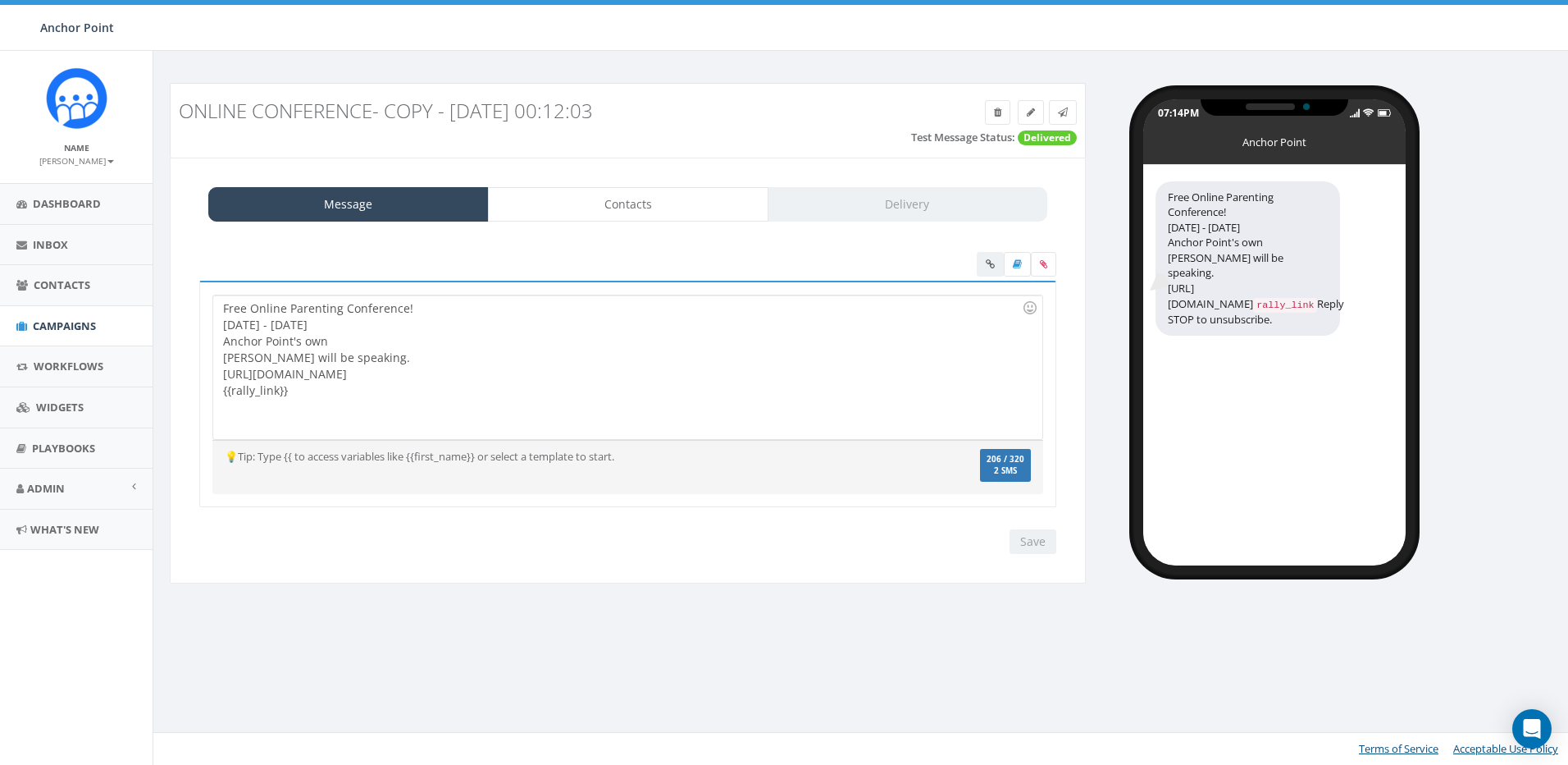
click at [226, 381] on div "Free Online Parenting Conference! [DATE] - [DATE] Anchor Point's own [PERSON_NA…" at bounding box center [627, 367] width 828 height 144
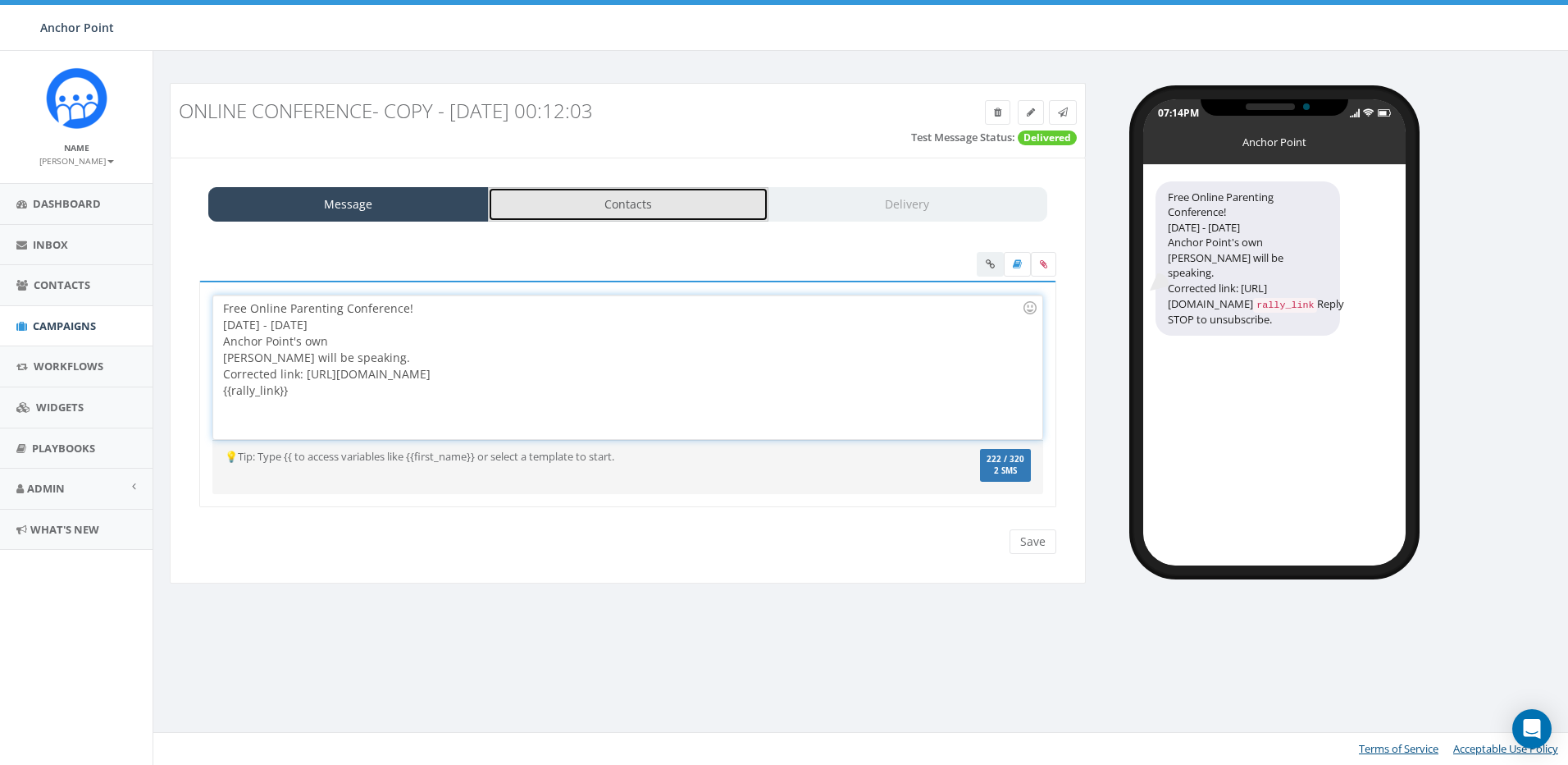
click at [666, 204] on link "Contacts" at bounding box center [628, 204] width 280 height 34
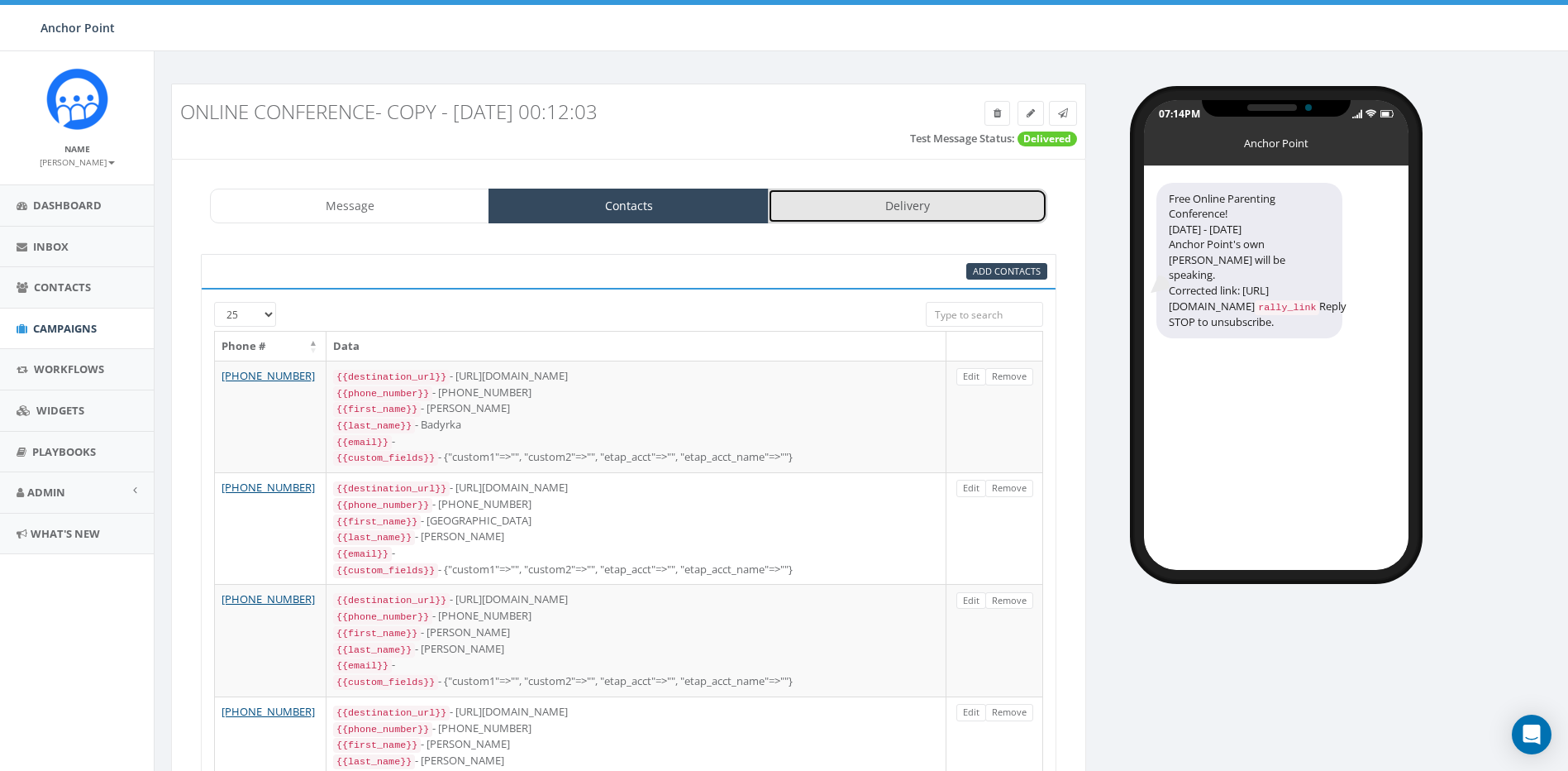
click at [903, 205] on link "Delivery" at bounding box center [908, 206] width 280 height 35
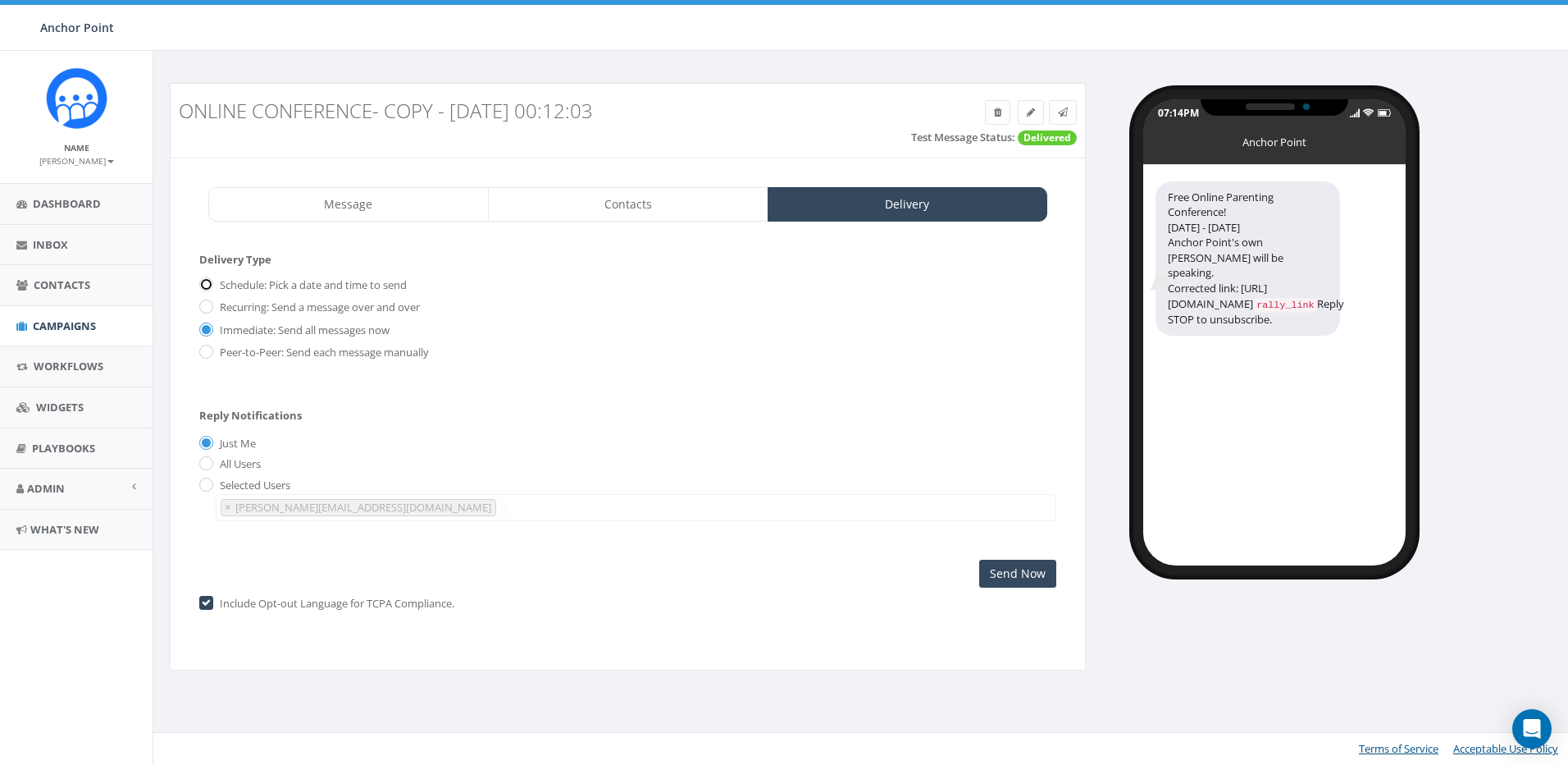
click at [207, 285] on input "Schedule: Pick a date and time to send" at bounding box center [204, 285] width 10 height 10
radio input "true"
click at [712, 292] on input "[DATE]" at bounding box center [699, 300] width 202 height 28
click at [735, 371] on td "3" at bounding box center [738, 381] width 25 height 25
click at [939, 366] on div "Schedule: Pick a date and time to send Recurring: Send a message over and over …" at bounding box center [628, 324] width 857 height 107
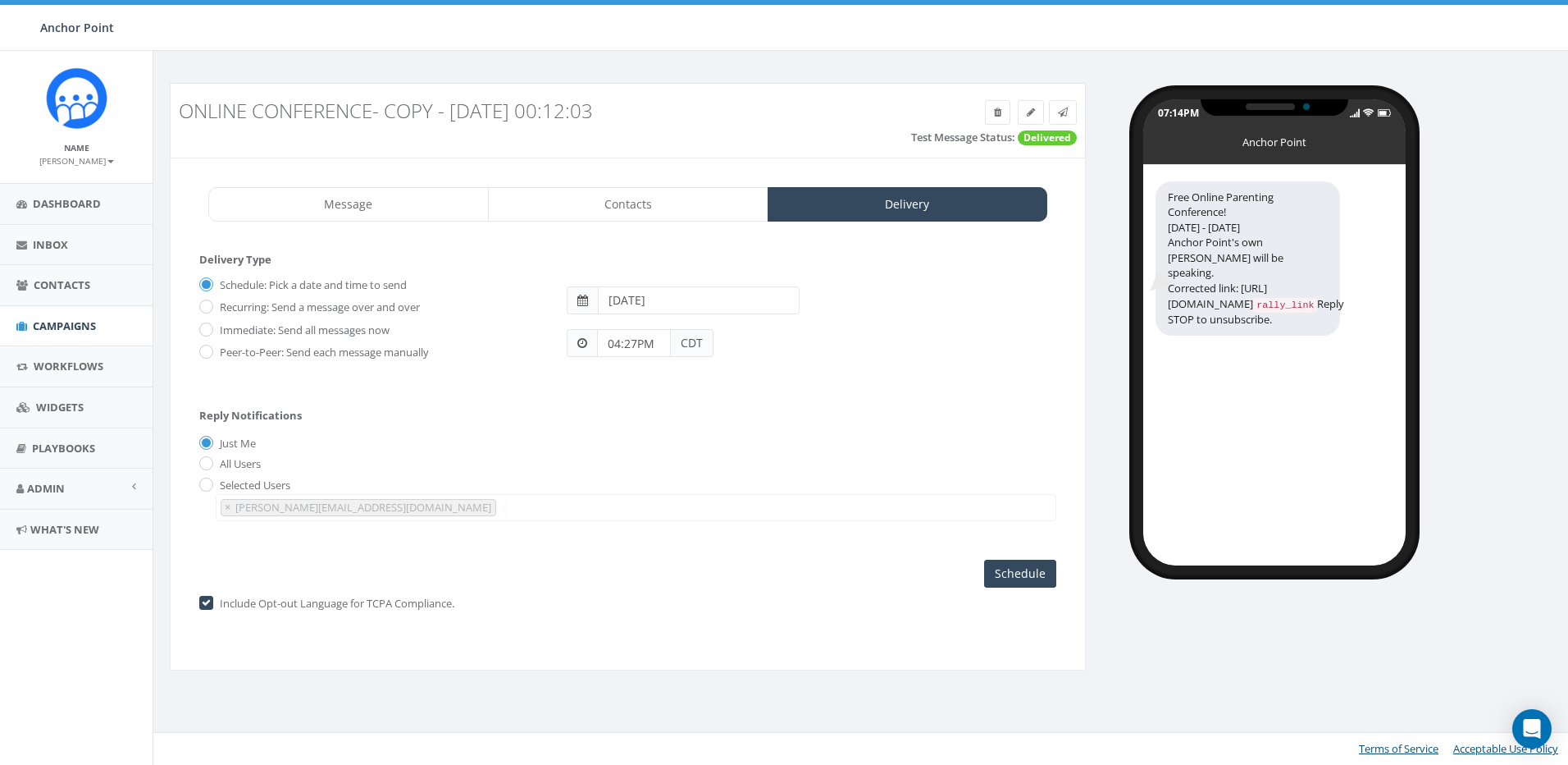
click at [649, 343] on input "04:27PM" at bounding box center [634, 343] width 74 height 28
click at [633, 198] on div "1 2 3 4 5 6 7 8 9 10 11 12 00 05 10 15 20 25 30 35 40 45 50 55" at bounding box center [690, 201] width 164 height 164
click at [628, 298] on button "AM" at bounding box center [622, 296] width 25 height 25
click at [886, 362] on div "Schedule: Pick a date and time to send Recurring: Send a message over and over …" at bounding box center [628, 324] width 857 height 107
click at [1025, 570] on input "Schedule" at bounding box center [1021, 574] width 72 height 28
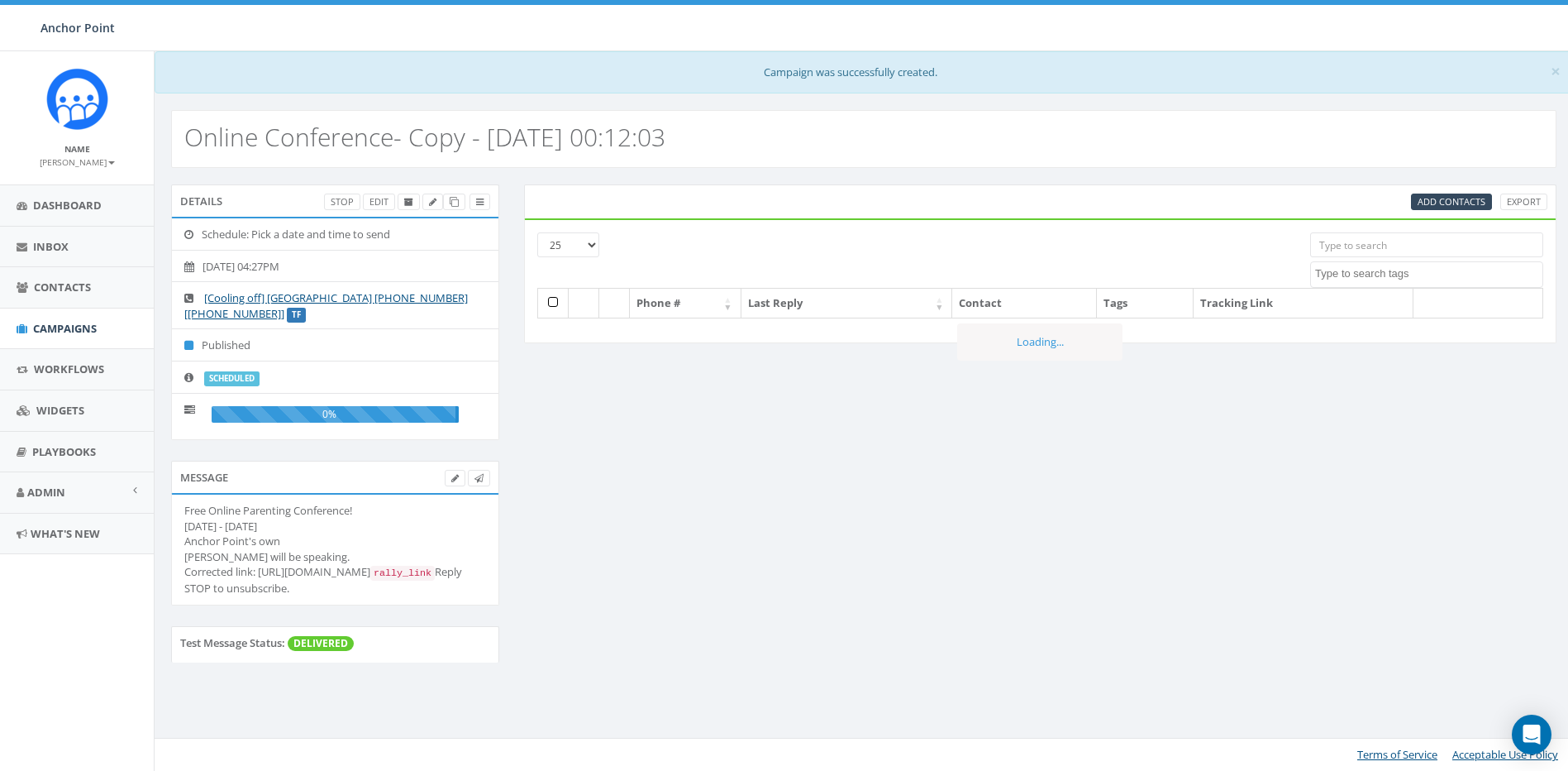
select select
